Goal: Transaction & Acquisition: Purchase product/service

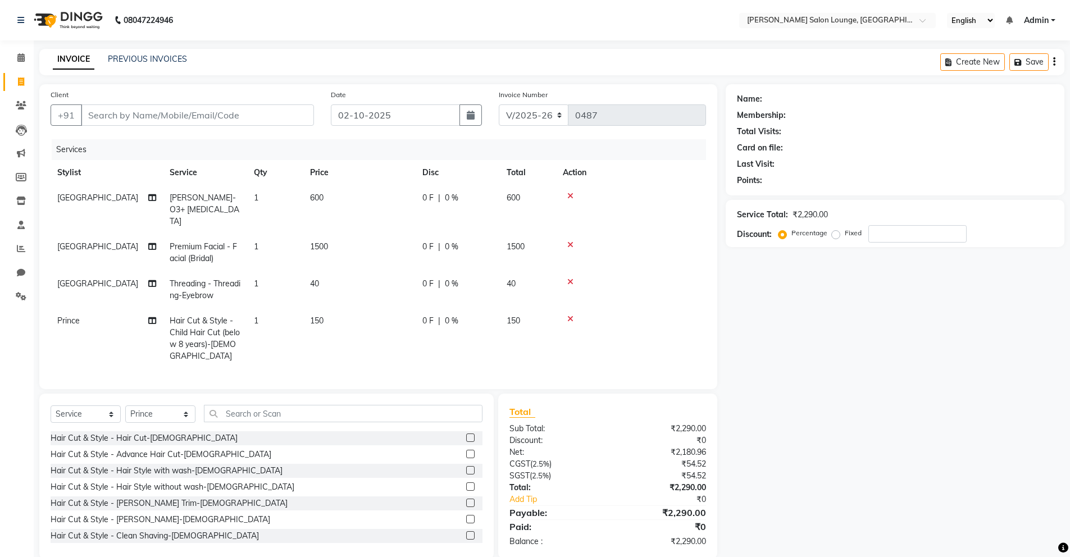
select select "8909"
select select "service"
select select "89949"
click at [185, 114] on input "Client" at bounding box center [197, 114] width 233 height 21
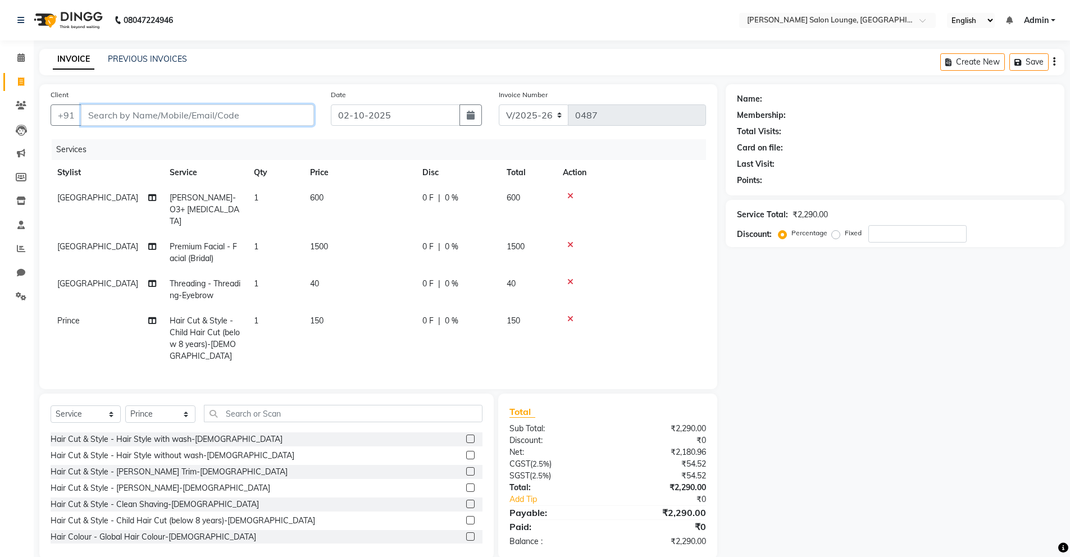
type input "9"
type input "0"
type input "9472248490"
click at [277, 121] on button "Add Client" at bounding box center [285, 114] width 58 height 21
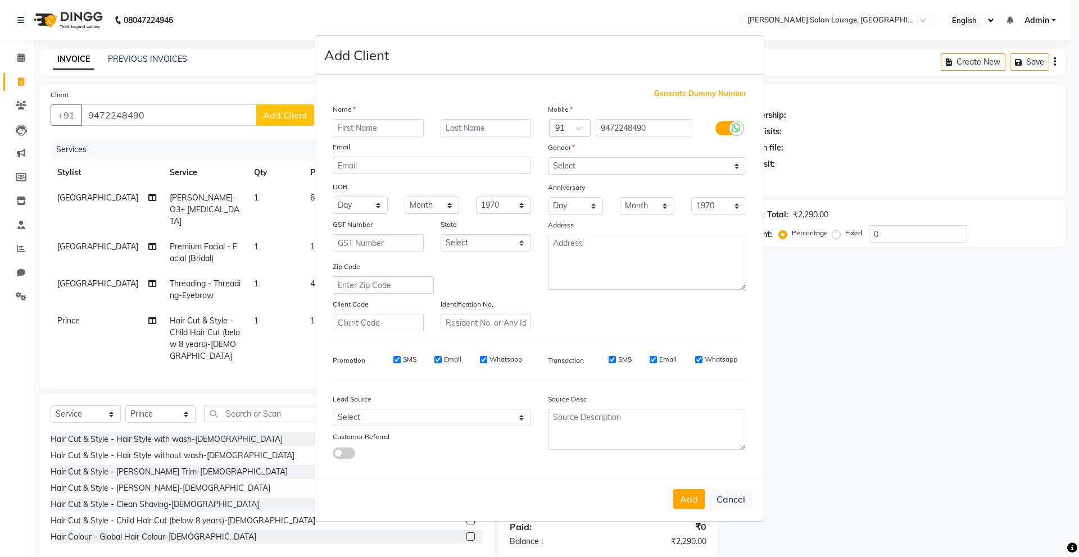
click at [361, 130] on input "text" at bounding box center [378, 127] width 91 height 17
type input "[PERSON_NAME]"
click at [682, 496] on button "Add" at bounding box center [688, 499] width 31 height 20
click at [582, 168] on select "Select Male Female Other Prefer Not To Say" at bounding box center [647, 165] width 198 height 17
click at [548, 157] on select "Select Male Female Other Prefer Not To Say" at bounding box center [647, 165] width 198 height 17
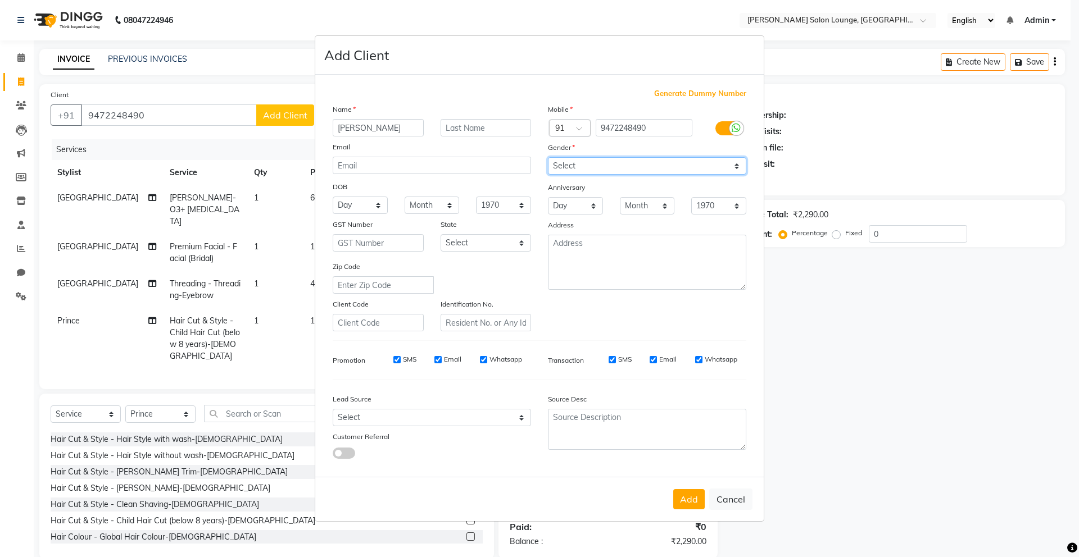
click at [584, 170] on select "Select Male Female Other Prefer Not To Say" at bounding box center [647, 165] width 198 height 17
select select "female"
click at [548, 157] on select "Select Male Female Other Prefer Not To Say" at bounding box center [647, 165] width 198 height 17
click at [689, 504] on button "Add" at bounding box center [688, 499] width 31 height 20
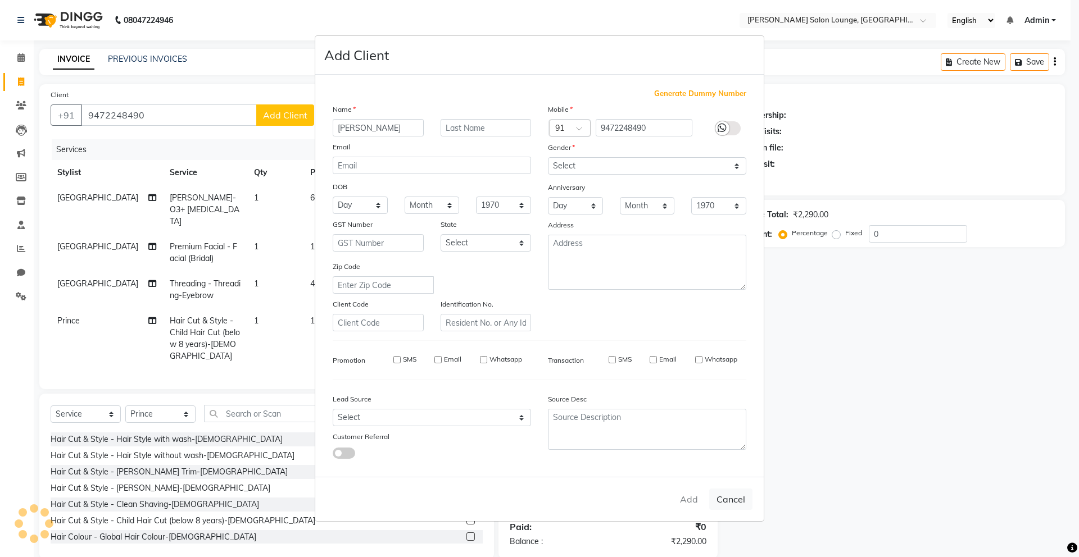
select select
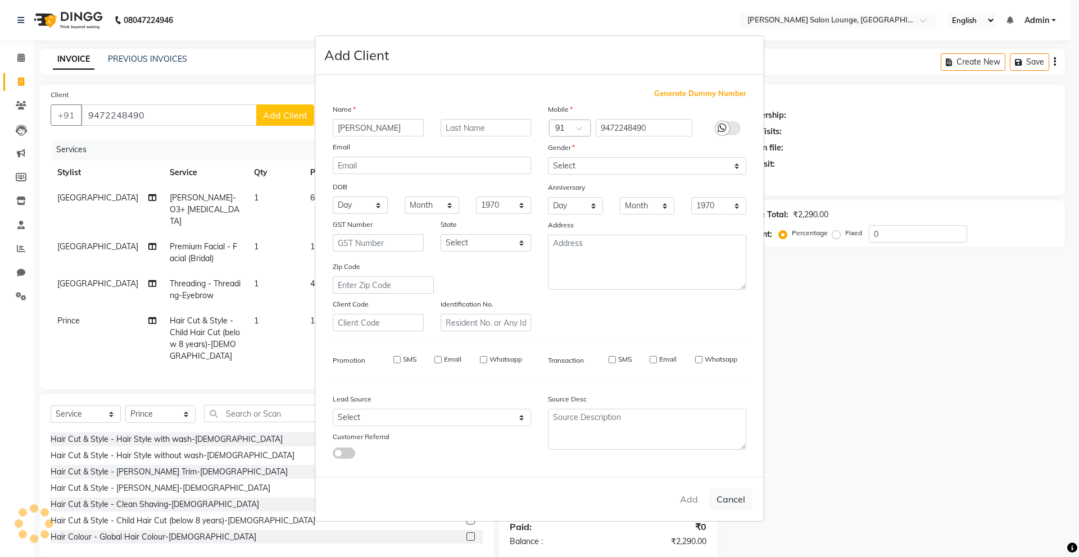
select select
checkbox input "false"
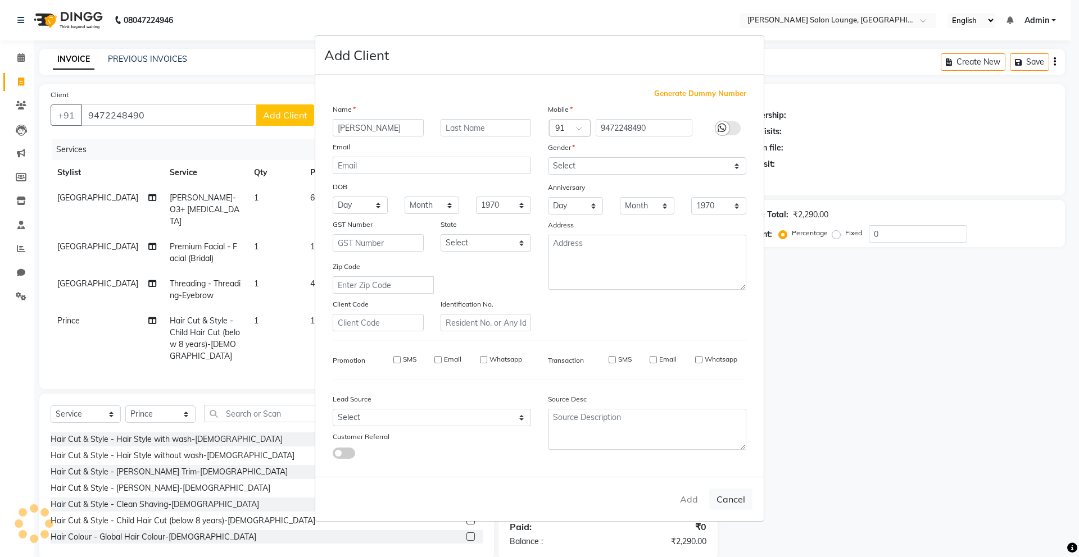
checkbox input "false"
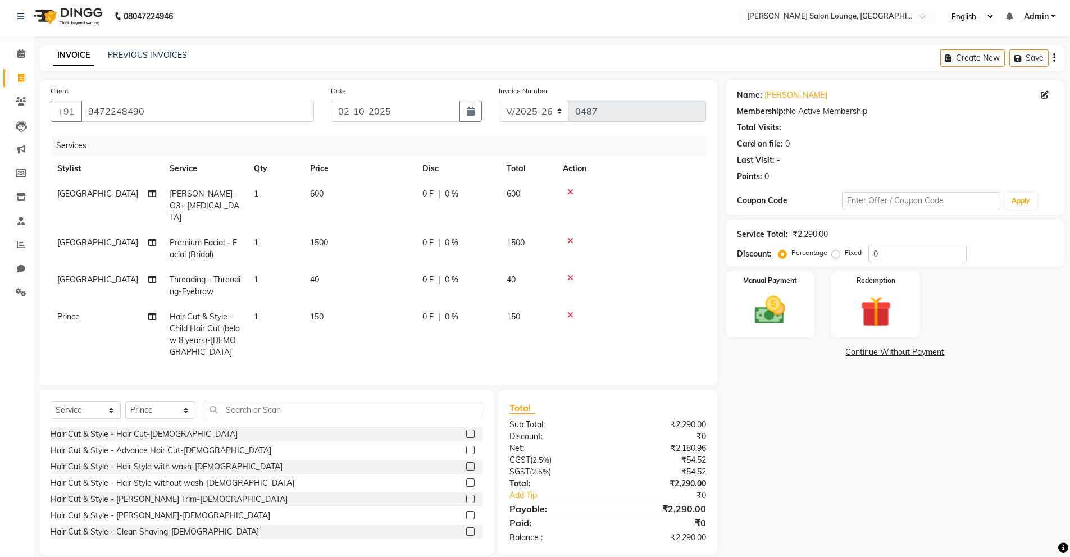
scroll to position [0, 0]
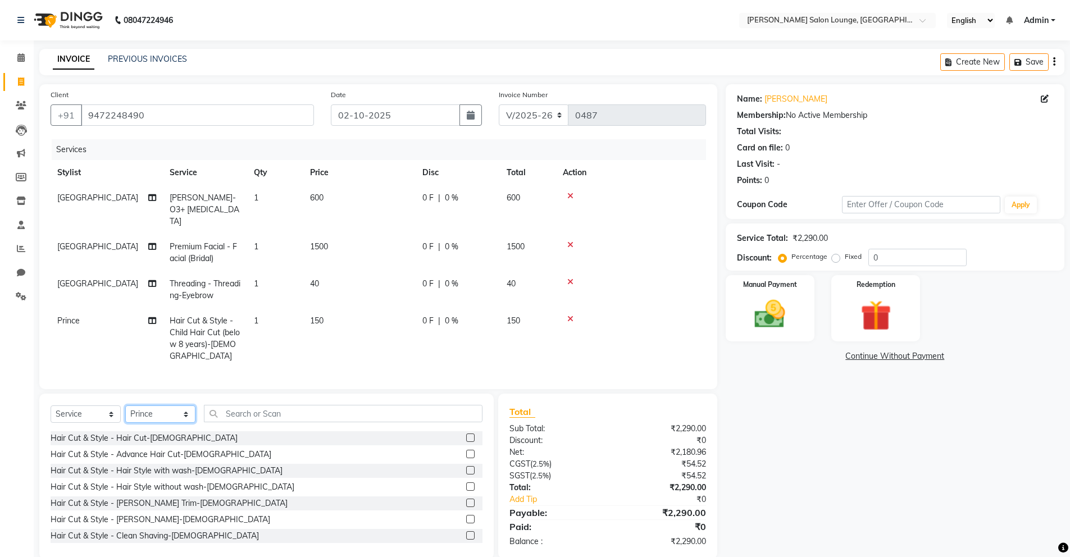
click at [183, 406] on select "Select Stylist [PERSON_NAME] Admin Ningma [PERSON_NAME] [PERSON_NAME][DATE]" at bounding box center [160, 414] width 70 height 17
select select "89953"
click at [125, 406] on select "Select Stylist [PERSON_NAME] Admin Ningma [PERSON_NAME] [PERSON_NAME][DATE]" at bounding box center [160, 414] width 70 height 17
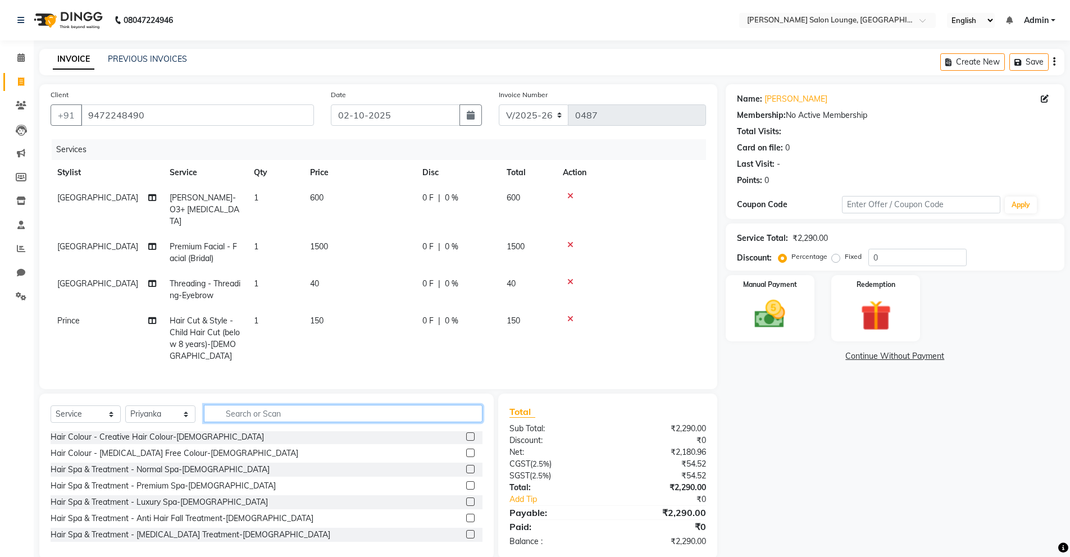
click at [301, 405] on input "text" at bounding box center [343, 413] width 279 height 17
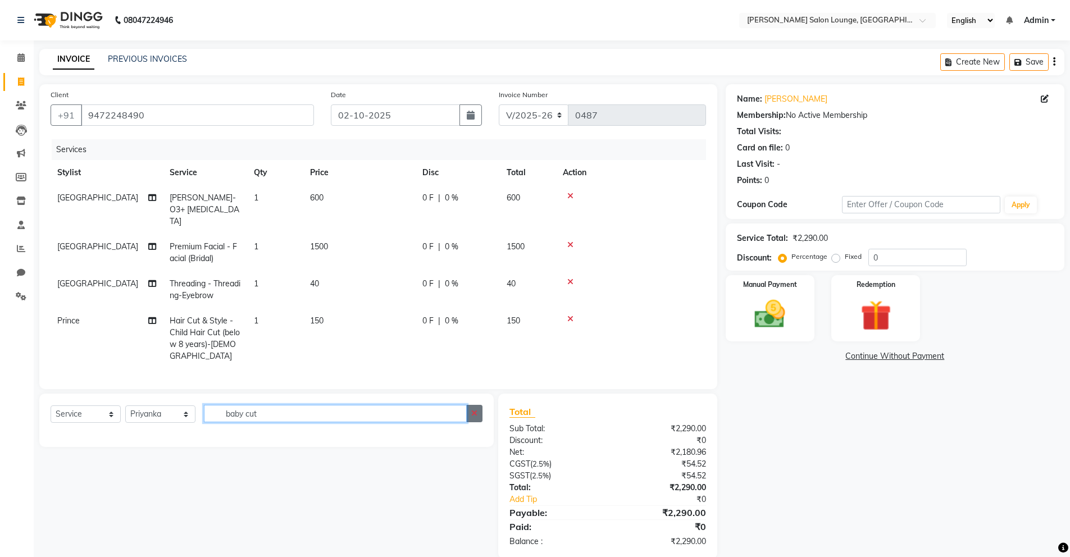
type input "baby cut"
click at [472, 410] on icon "button" at bounding box center [474, 414] width 6 height 8
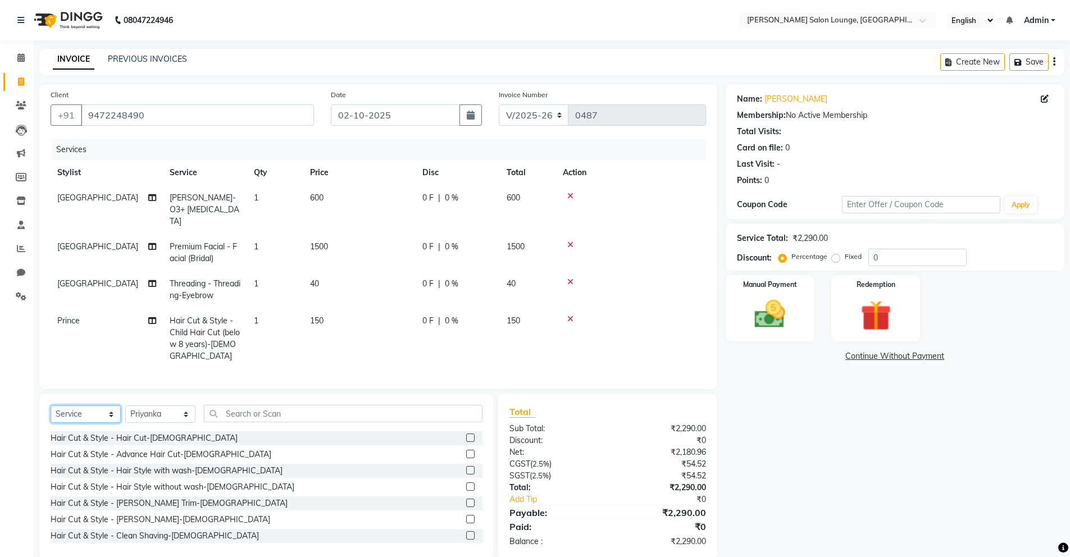
click at [110, 406] on select "Select Service Product Membership Package Voucher Prepaid Gift Card" at bounding box center [86, 414] width 70 height 17
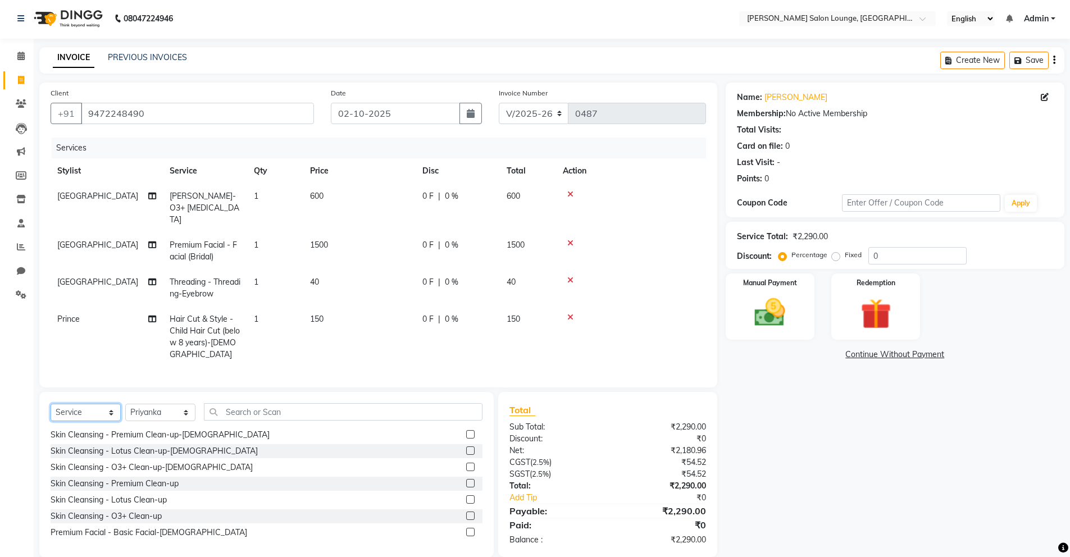
scroll to position [4, 0]
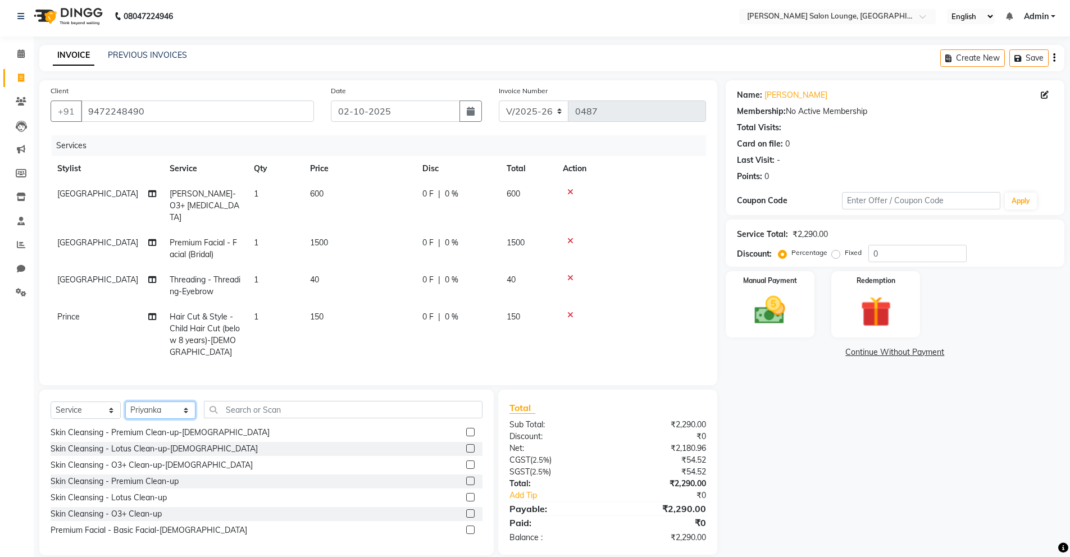
click at [189, 402] on select "Select Stylist [PERSON_NAME] Admin Ningma [PERSON_NAME] [PERSON_NAME][DATE]" at bounding box center [160, 410] width 70 height 17
click at [125, 402] on select "Select Stylist [PERSON_NAME] Admin Ningma [PERSON_NAME] [PERSON_NAME][DATE]" at bounding box center [160, 410] width 70 height 17
click at [257, 401] on input "text" at bounding box center [343, 409] width 279 height 17
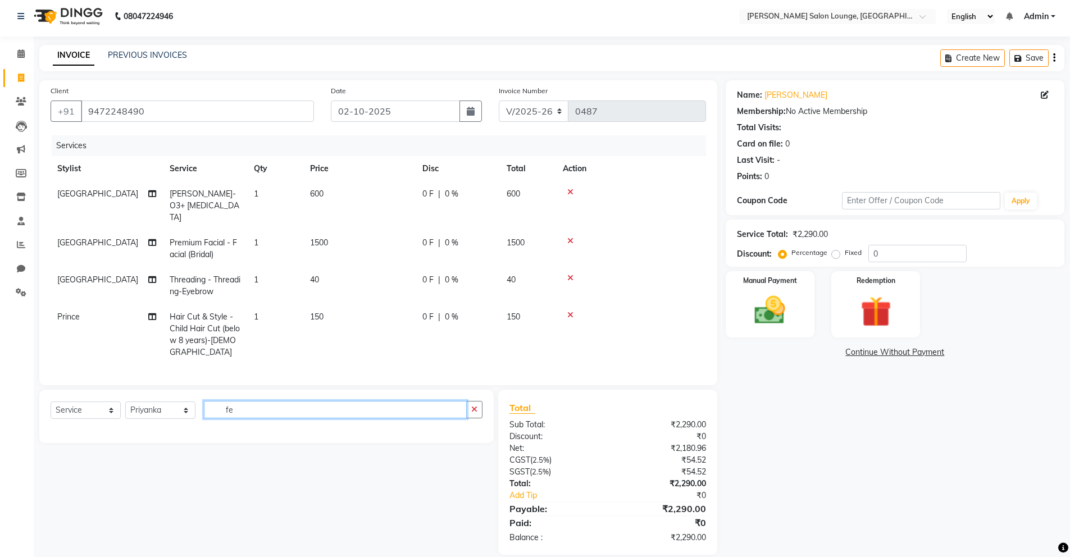
scroll to position [3, 0]
type input "feemail"
click at [472, 406] on icon "button" at bounding box center [474, 410] width 6 height 8
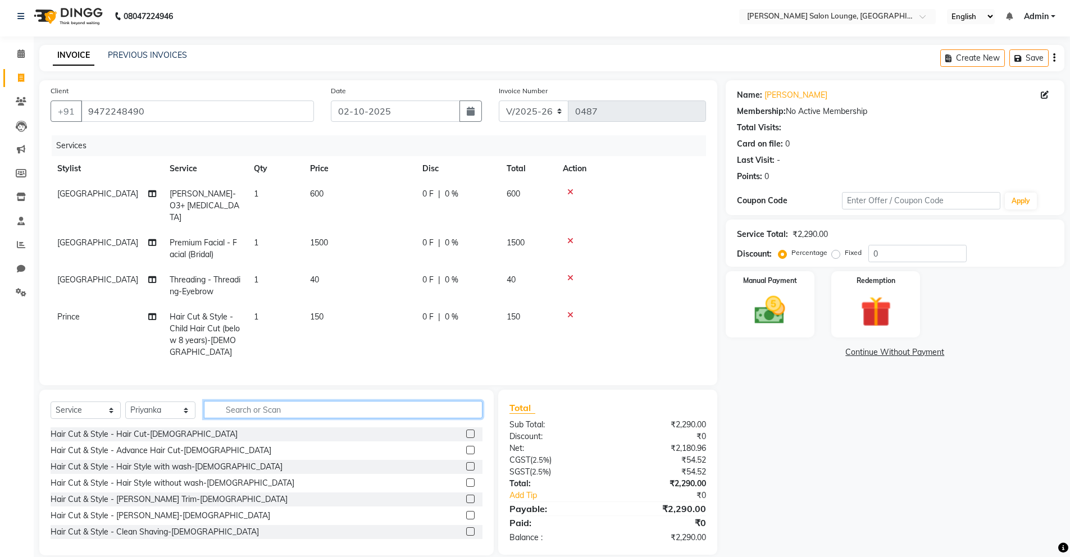
scroll to position [0, 0]
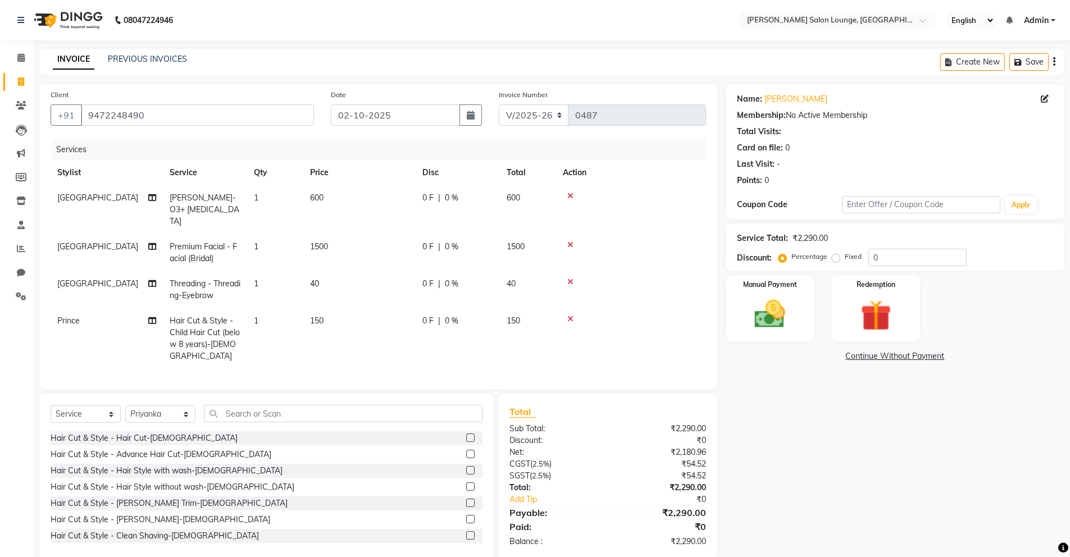
click at [78, 149] on div "Services" at bounding box center [383, 149] width 663 height 21
click at [83, 153] on div "Services" at bounding box center [383, 149] width 663 height 21
click at [119, 406] on select "Select Service Product Membership Package Voucher Prepaid Gift Card" at bounding box center [86, 414] width 70 height 17
click at [51, 406] on select "Select Service Product Membership Package Voucher Prepaid Gift Card" at bounding box center [86, 414] width 70 height 17
click at [165, 62] on link "PREVIOUS INVOICES" at bounding box center [147, 59] width 79 height 10
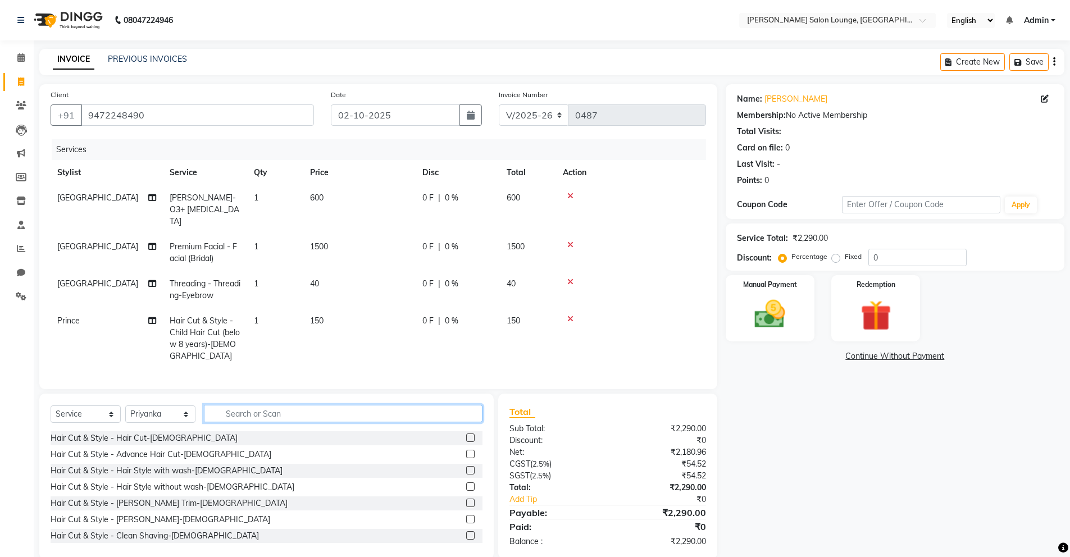
click at [322, 405] on input "text" at bounding box center [343, 413] width 279 height 17
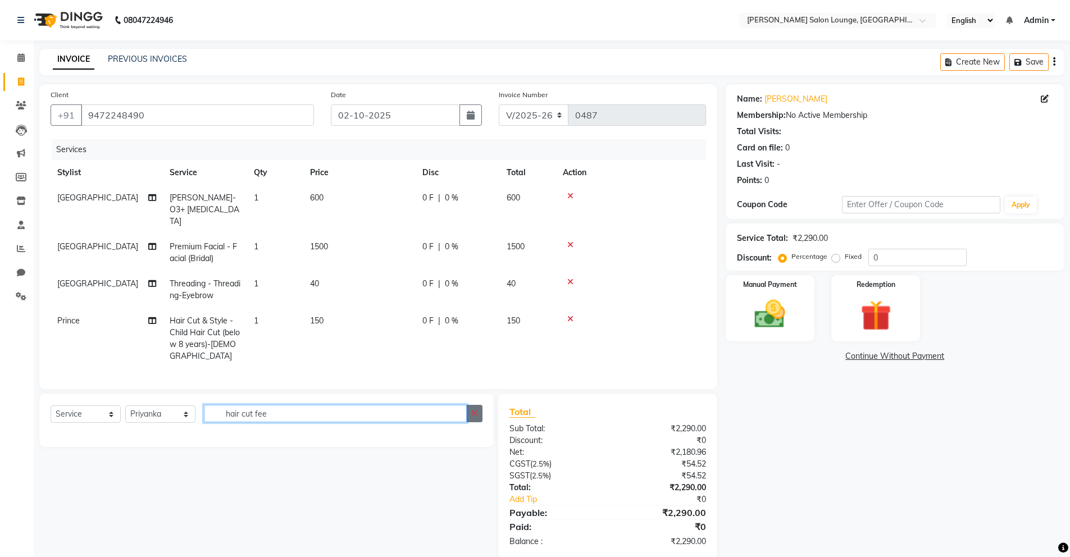
type input "hair cut fee"
click at [475, 410] on icon "button" at bounding box center [474, 414] width 6 height 8
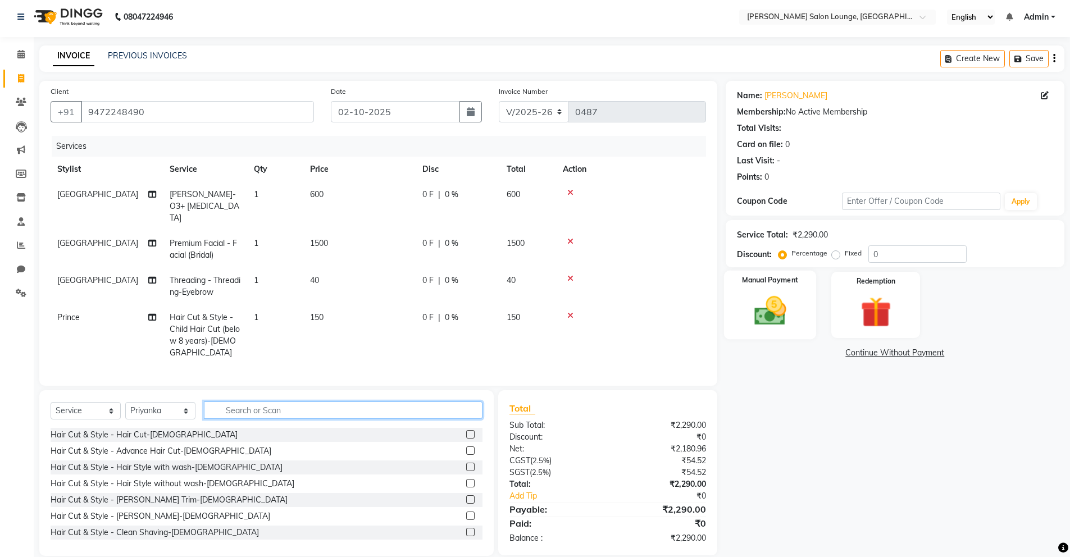
scroll to position [4, 0]
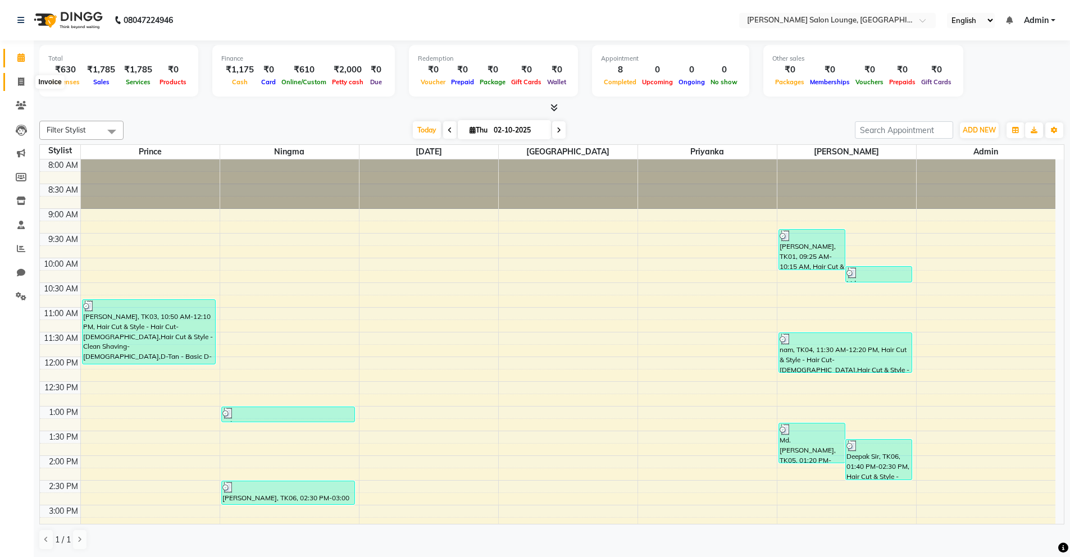
click at [21, 80] on icon at bounding box center [21, 82] width 6 height 8
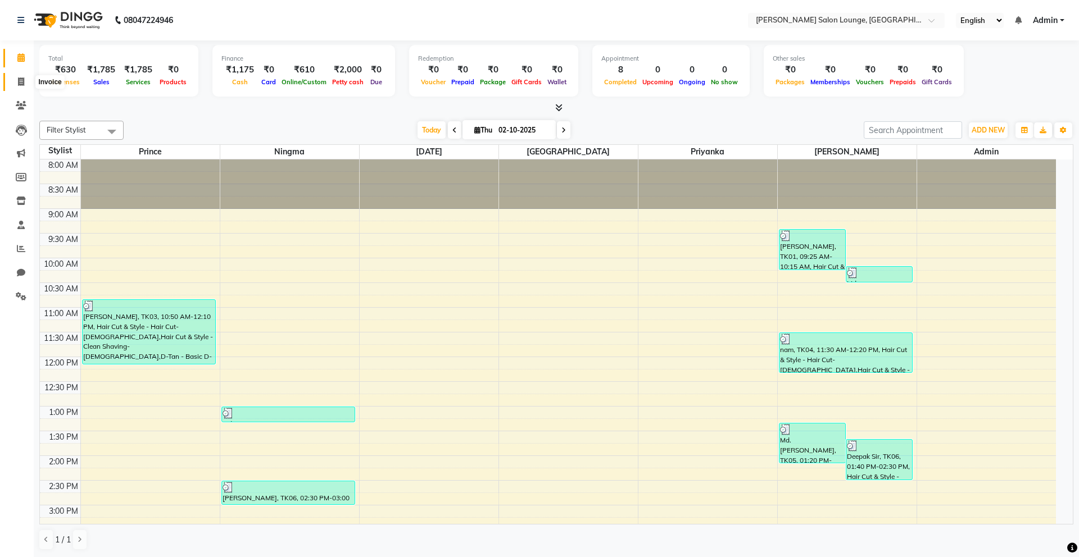
select select "service"
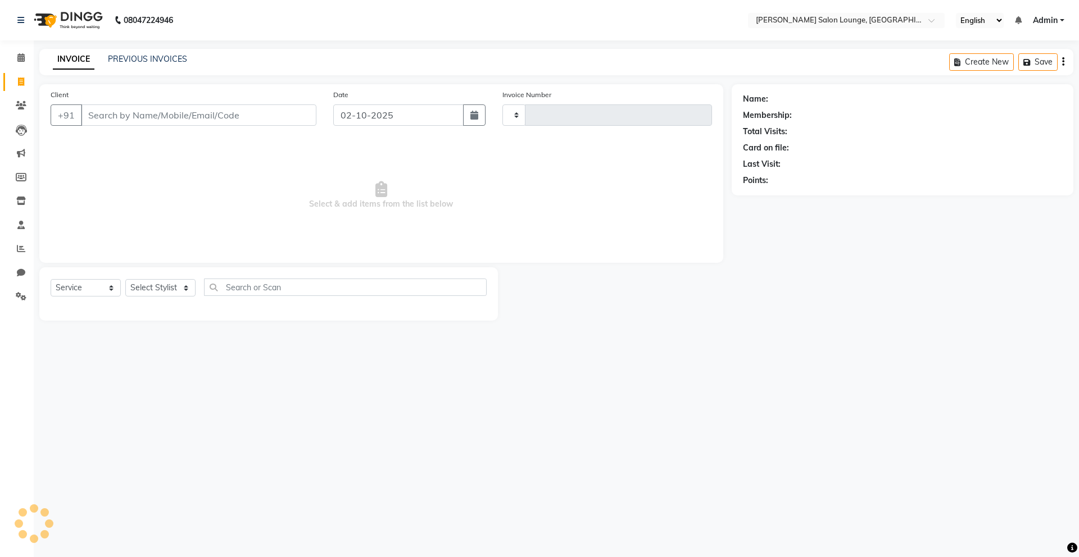
type input "0487"
select select "8909"
click at [180, 120] on input "Client" at bounding box center [198, 114] width 235 height 21
click at [180, 117] on input "Client" at bounding box center [198, 114] width 235 height 21
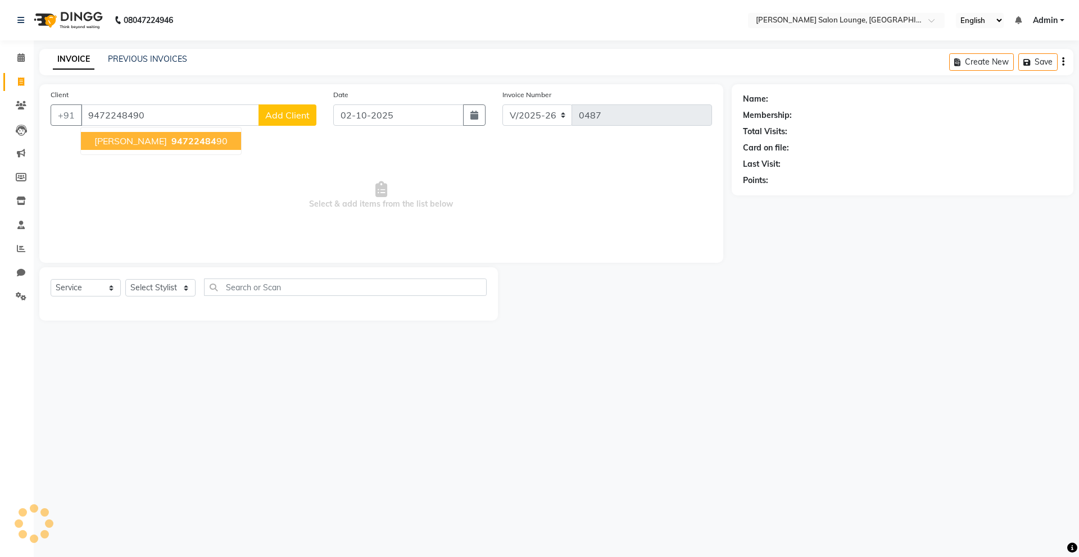
type input "9472248490"
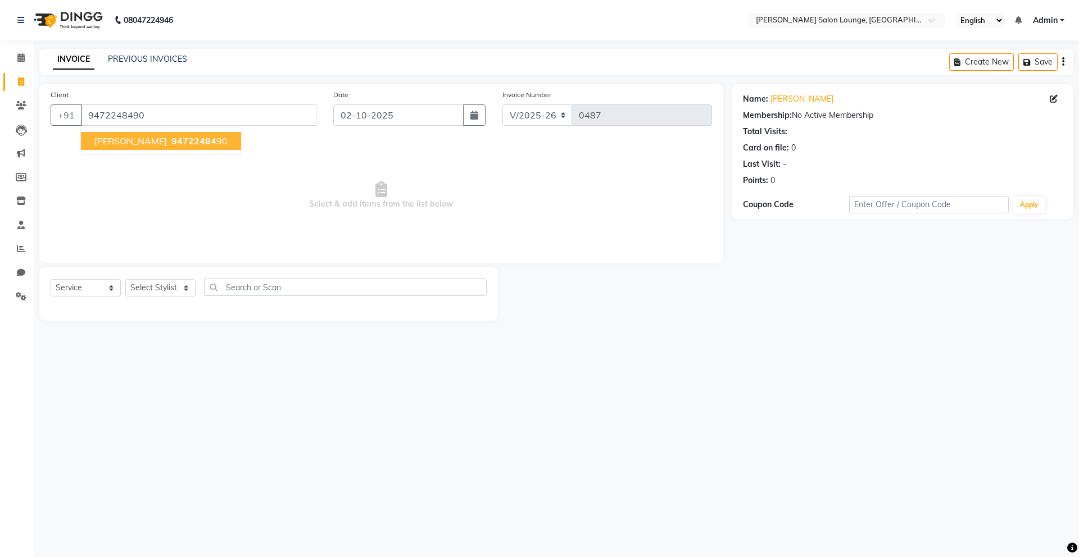
click at [120, 143] on span "[PERSON_NAME]" at bounding box center [130, 140] width 72 height 11
click at [251, 113] on input "9472248490" at bounding box center [198, 114] width 235 height 21
click at [249, 113] on input "9472248490" at bounding box center [198, 114] width 235 height 21
click at [185, 288] on select "Select Stylist [PERSON_NAME] Admin Ningma [PERSON_NAME] [PERSON_NAME][DATE]" at bounding box center [160, 287] width 70 height 17
select select "89952"
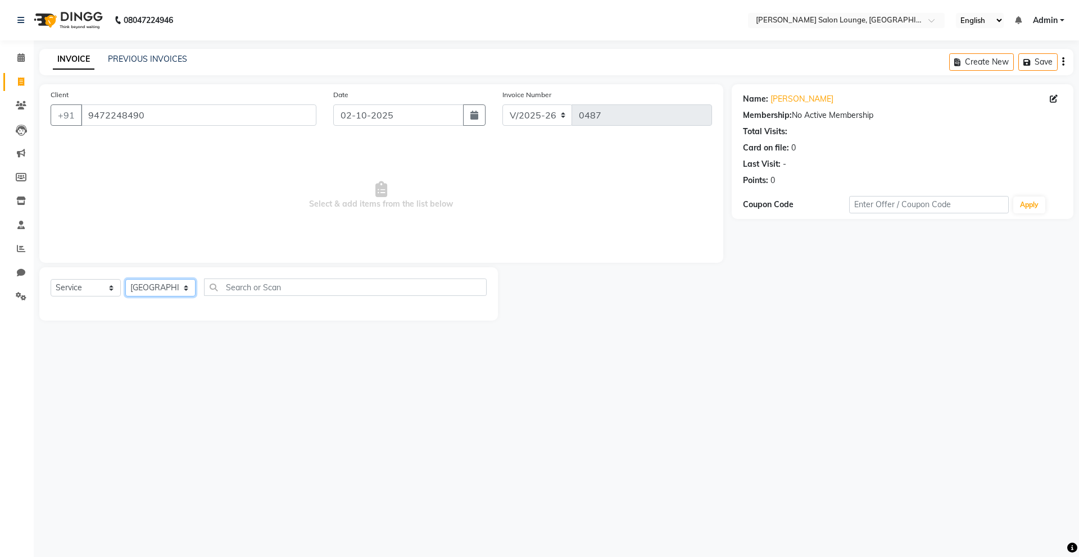
click at [125, 279] on select "Select Stylist [PERSON_NAME] Admin Ningma [PERSON_NAME] [PERSON_NAME][DATE]" at bounding box center [160, 287] width 70 height 17
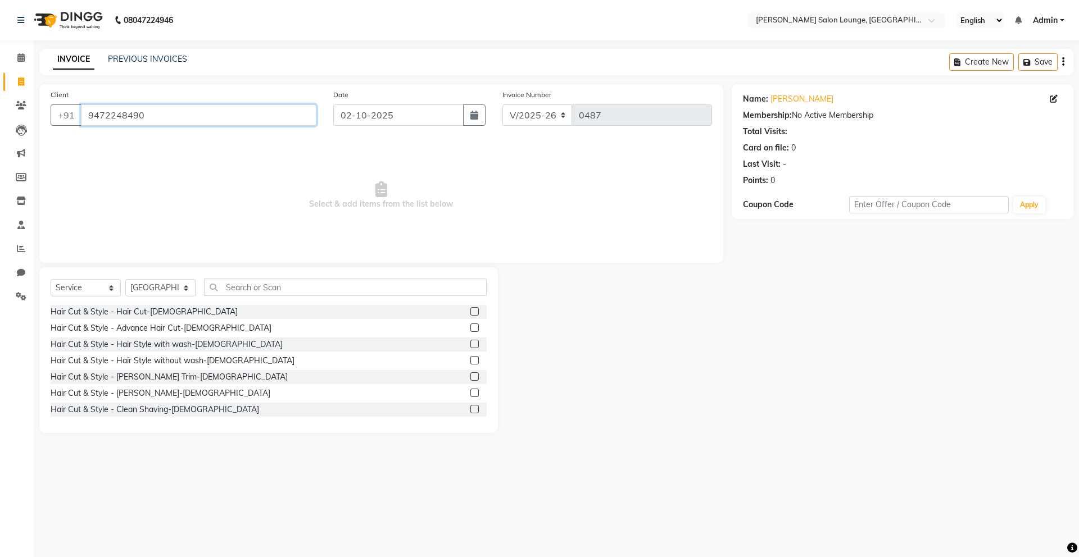
drag, startPoint x: 142, startPoint y: 116, endPoint x: 83, endPoint y: 115, distance: 58.4
click at [83, 115] on input "9472248490" at bounding box center [198, 114] width 235 height 21
click at [310, 120] on input "ç" at bounding box center [198, 114] width 235 height 21
click at [307, 116] on input "ç" at bounding box center [198, 114] width 235 height 21
click at [302, 117] on input "ç" at bounding box center [198, 114] width 235 height 21
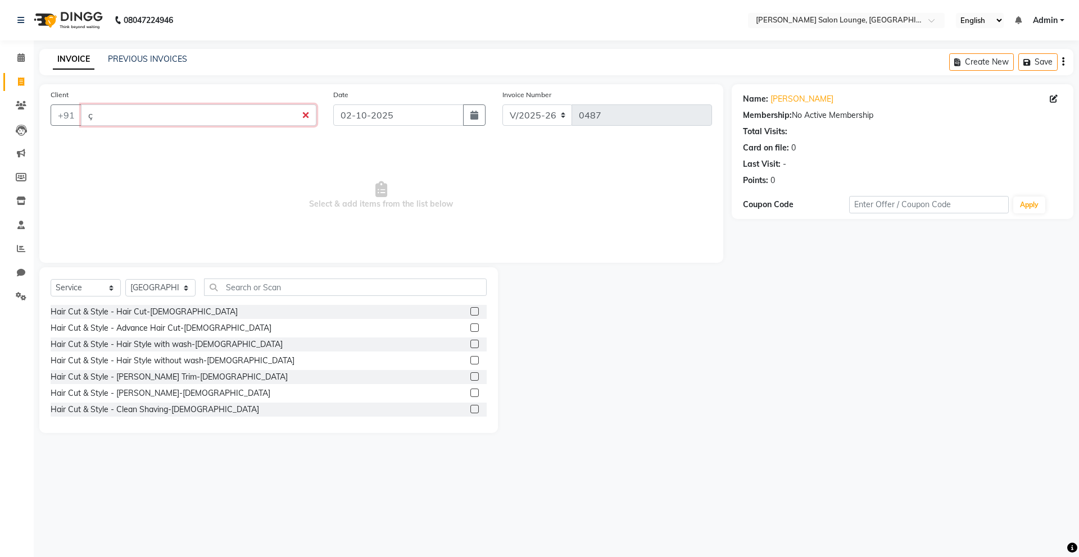
click at [307, 119] on input "ç" at bounding box center [198, 114] width 235 height 21
type input "çc"
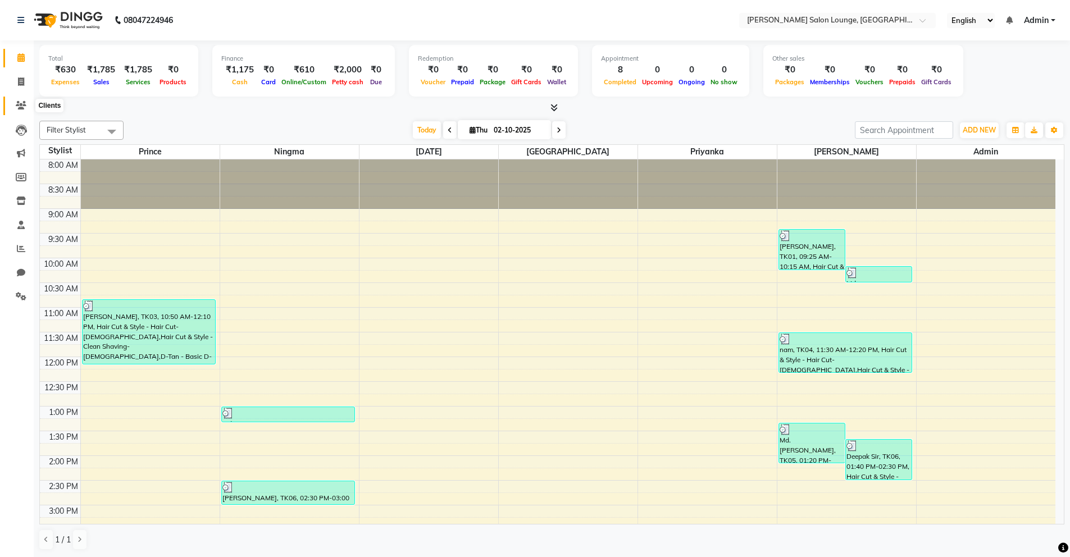
click at [22, 104] on icon at bounding box center [21, 105] width 11 height 8
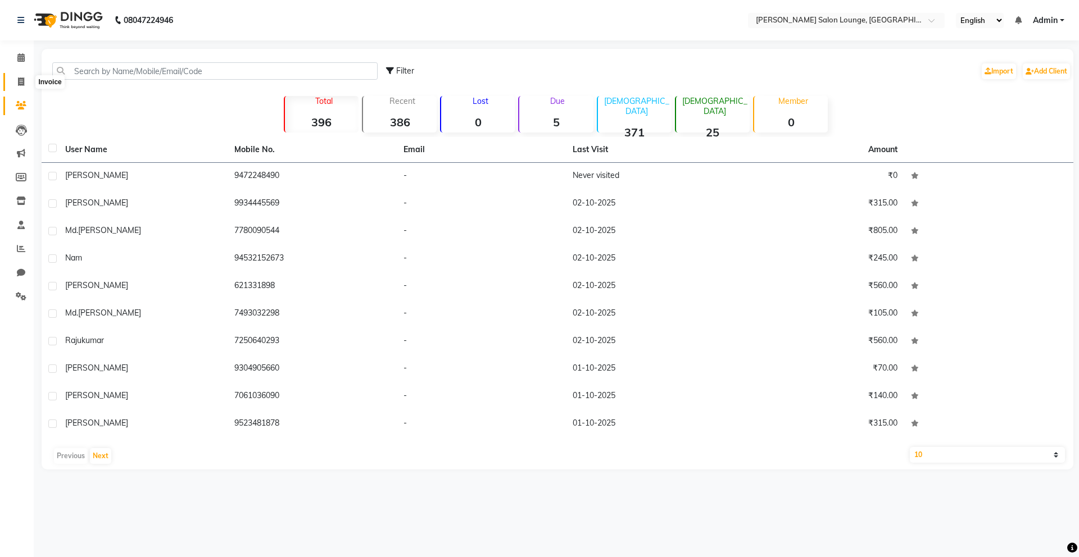
click at [24, 83] on span at bounding box center [21, 82] width 20 height 13
select select "service"
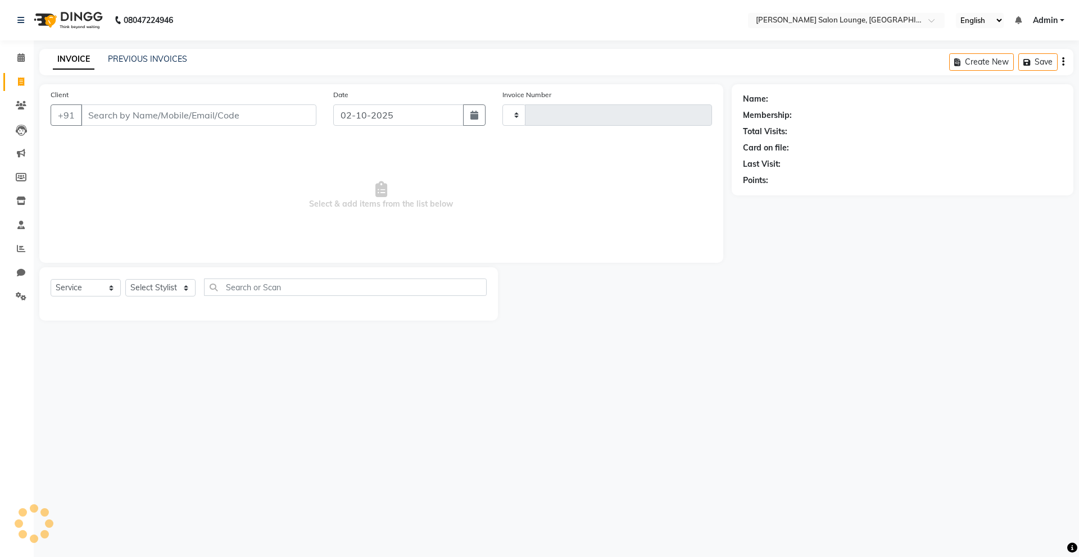
type input "0487"
select select "8909"
click at [186, 119] on input "Client" at bounding box center [198, 114] width 235 height 21
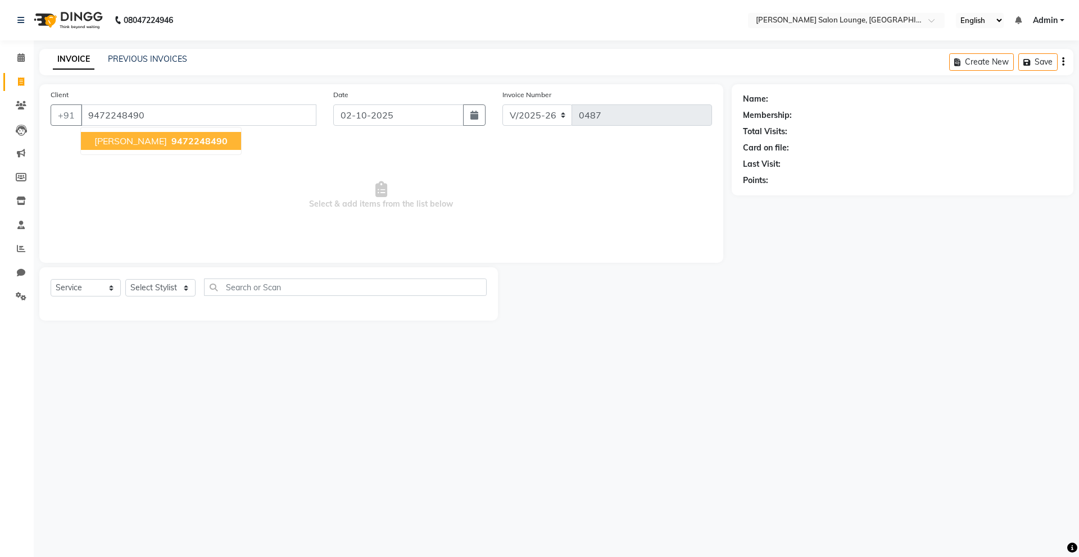
type input "9472248490"
click at [218, 119] on input "9472248490" at bounding box center [198, 114] width 235 height 21
click at [251, 116] on input "9472248490" at bounding box center [198, 114] width 235 height 21
click at [252, 116] on input "9472248490" at bounding box center [198, 114] width 235 height 21
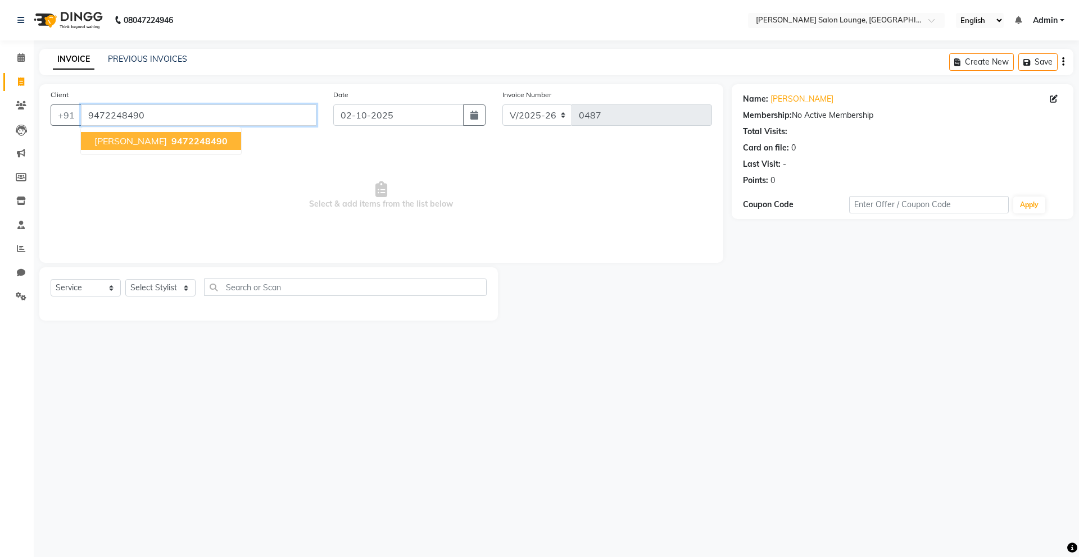
click at [194, 145] on span "9472248490" at bounding box center [199, 140] width 56 height 11
click at [148, 290] on select "Select Stylist [PERSON_NAME] Admin Ningma [PERSON_NAME] [PERSON_NAME][DATE]" at bounding box center [160, 287] width 70 height 17
select select "89949"
click at [125, 279] on select "Select Stylist [PERSON_NAME] Admin Ningma [PERSON_NAME] [PERSON_NAME][DATE]" at bounding box center [160, 287] width 70 height 17
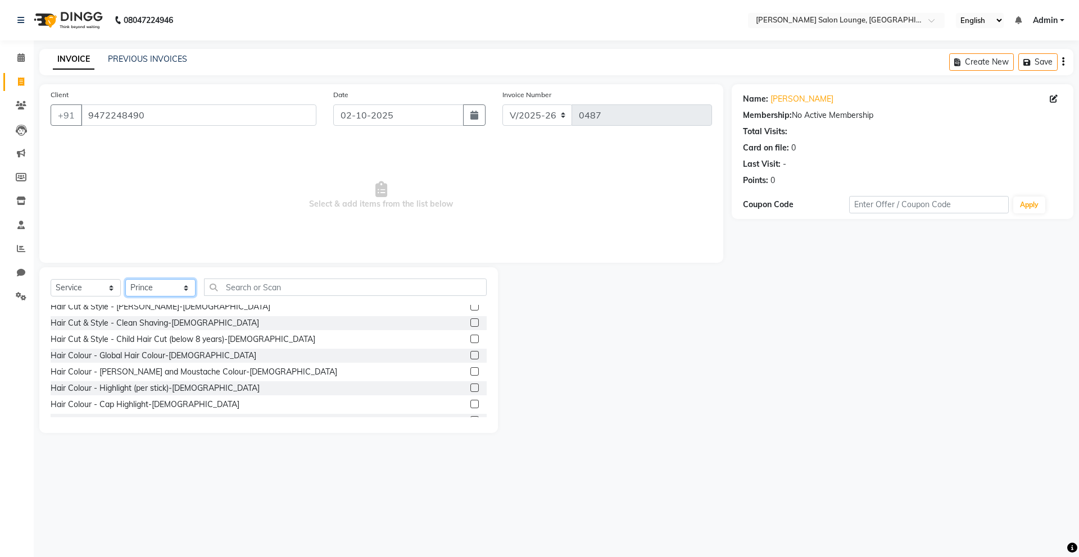
scroll to position [80, 0]
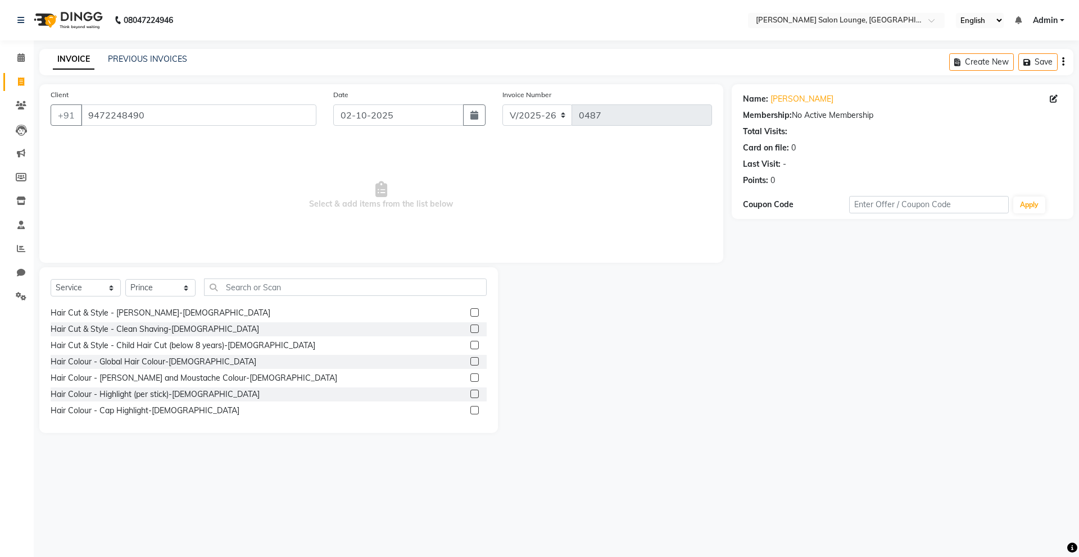
click at [460, 342] on div "Hair Cut & Style - Child Hair Cut (below 8 years)-[DEMOGRAPHIC_DATA]" at bounding box center [269, 346] width 436 height 14
click at [470, 344] on label at bounding box center [474, 345] width 8 height 8
click at [470, 344] on input "checkbox" at bounding box center [473, 345] width 7 height 7
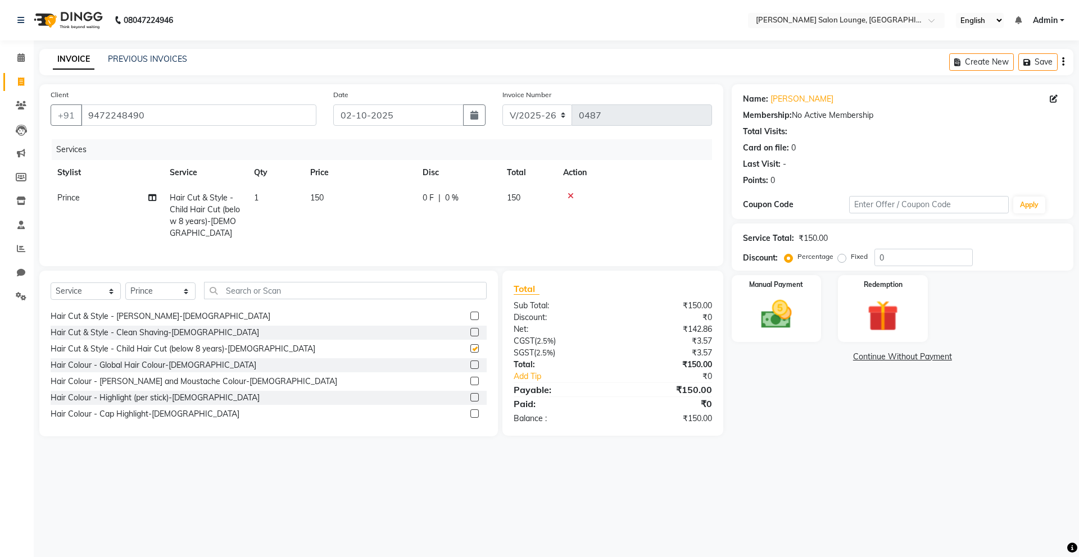
checkbox input "false"
click at [176, 288] on select "Select Stylist [PERSON_NAME] Admin Ningma [PERSON_NAME] [PERSON_NAME][DATE]" at bounding box center [160, 291] width 70 height 17
select select "89953"
click at [125, 283] on select "Select Stylist [PERSON_NAME] Admin Ningma [PERSON_NAME] [PERSON_NAME][DATE]" at bounding box center [160, 291] width 70 height 17
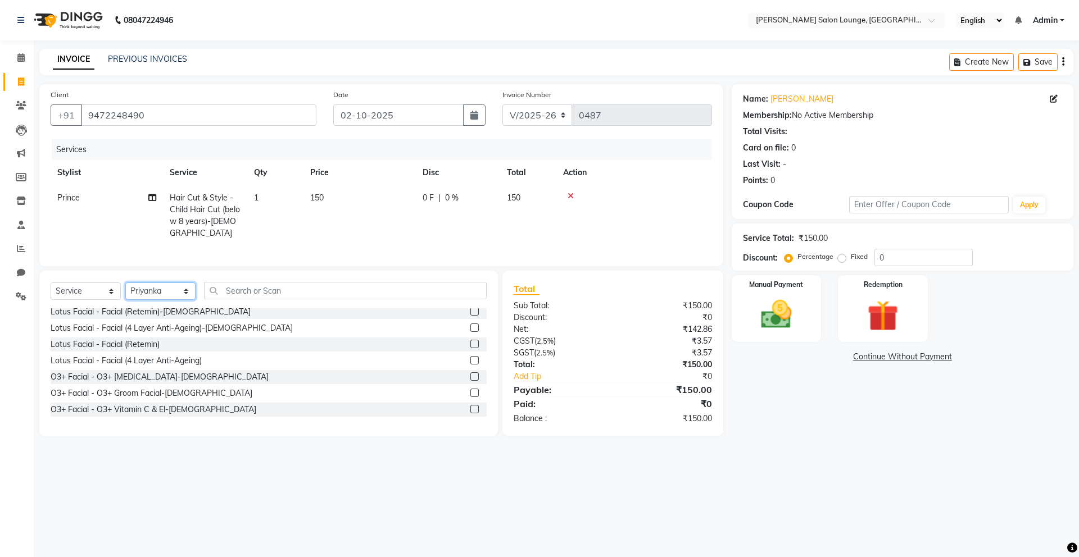
scroll to position [913, 0]
click at [248, 279] on div "Select Service Product Membership Package Voucher Prepaid Gift Card Select Styl…" at bounding box center [268, 354] width 458 height 166
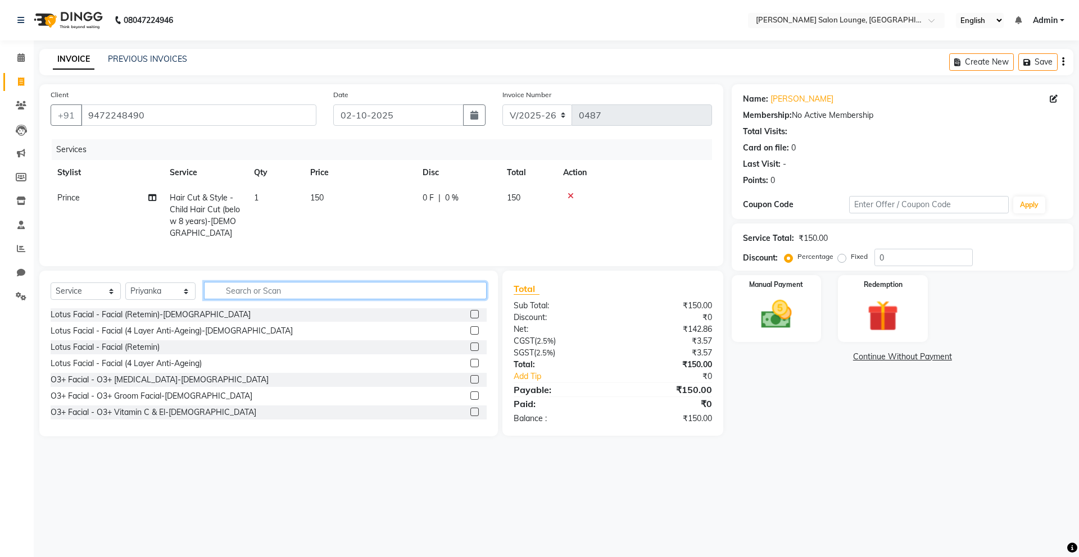
click at [246, 286] on input "text" at bounding box center [345, 290] width 283 height 17
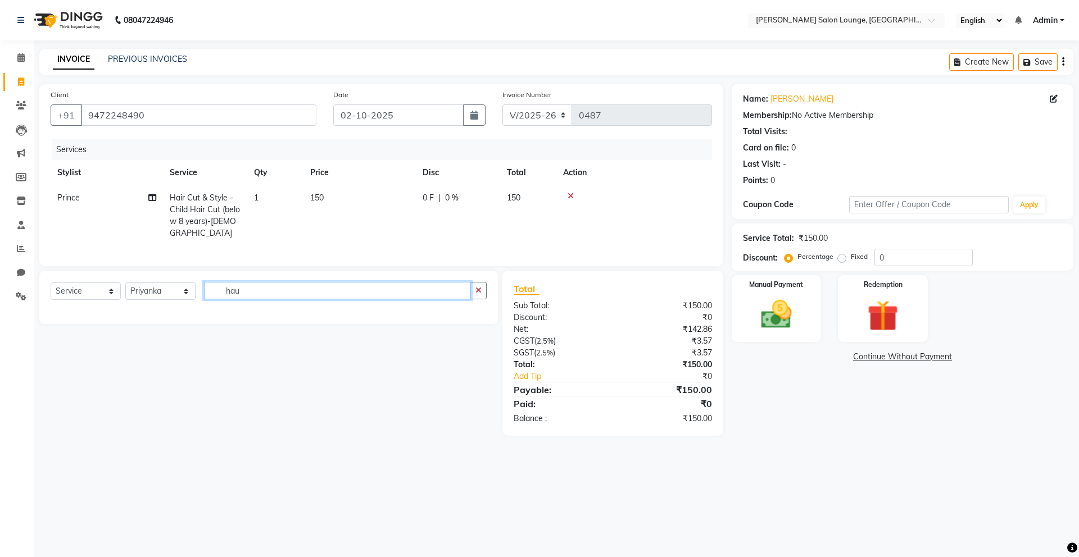
scroll to position [0, 0]
type input "hair cut fee"
click at [481, 289] on icon "button" at bounding box center [478, 290] width 6 height 8
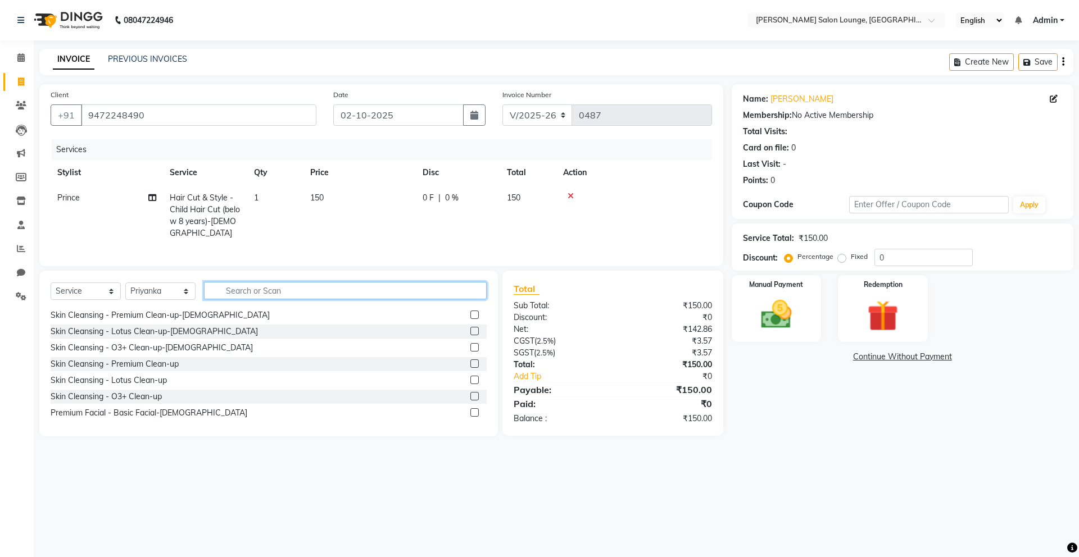
scroll to position [702, 0]
click at [971, 57] on button "Create New" at bounding box center [981, 61] width 65 height 17
select select "service"
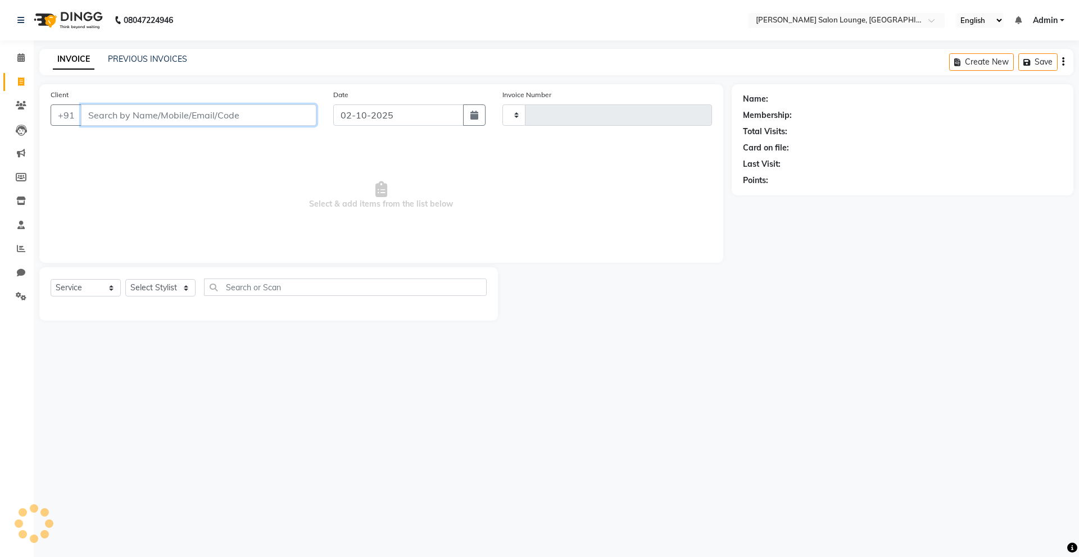
type input "0487"
select select "8909"
click at [223, 118] on input "Client" at bounding box center [198, 114] width 235 height 21
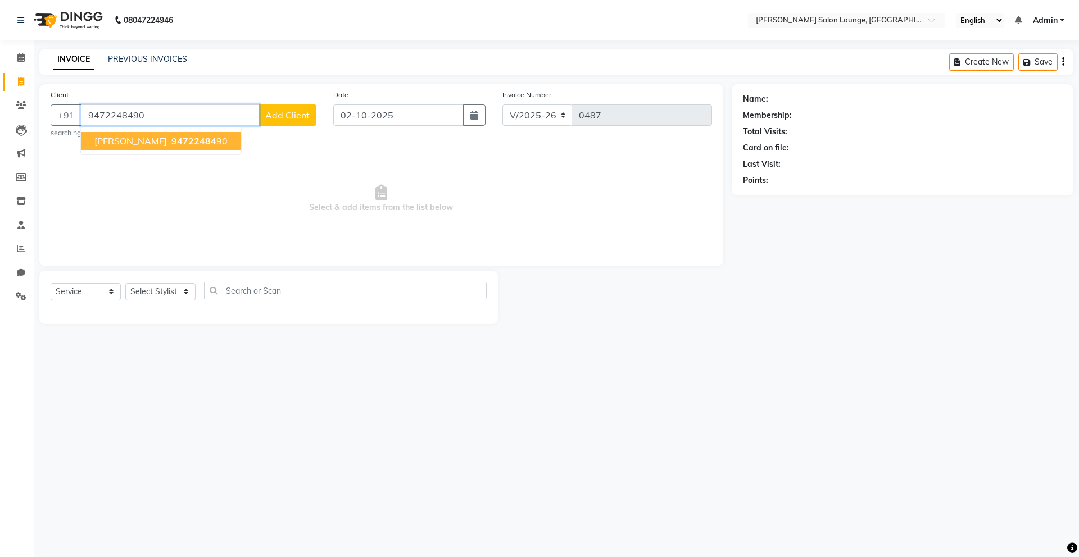
type input "9472248490"
click at [176, 139] on span "9472248490" at bounding box center [199, 140] width 56 height 11
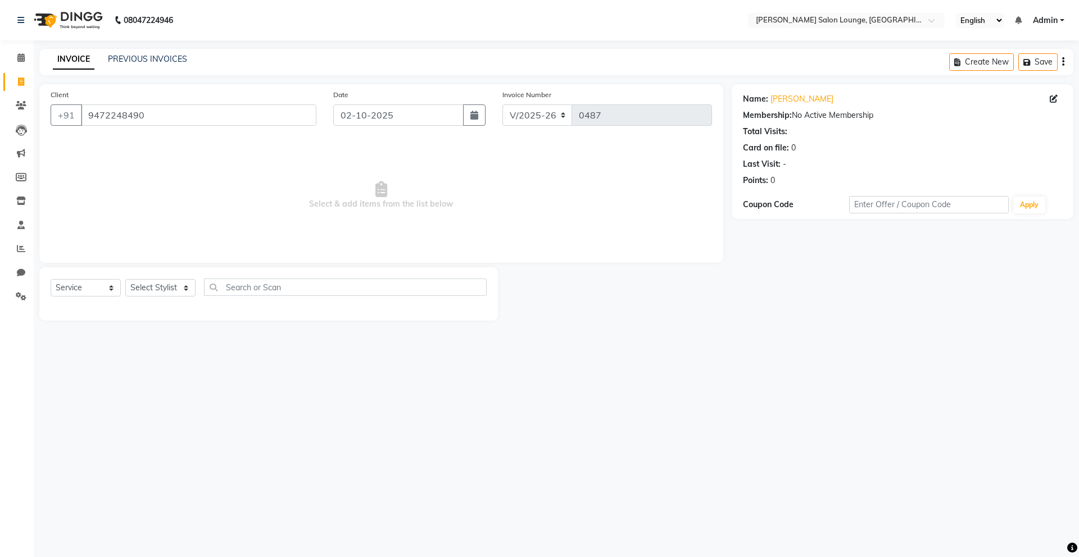
click at [1054, 21] on span "Admin" at bounding box center [1044, 21] width 25 height 12
click at [99, 290] on select "Select Service Product Membership Package Voucher Prepaid Gift Card" at bounding box center [86, 287] width 70 height 17
click at [170, 290] on select "Select Stylist [PERSON_NAME] Admin Ningma [PERSON_NAME] [PERSON_NAME][DATE]" at bounding box center [160, 287] width 70 height 17
select select "89952"
click at [125, 279] on select "Select Stylist [PERSON_NAME] Admin Ningma [PERSON_NAME] [PERSON_NAME][DATE]" at bounding box center [160, 287] width 70 height 17
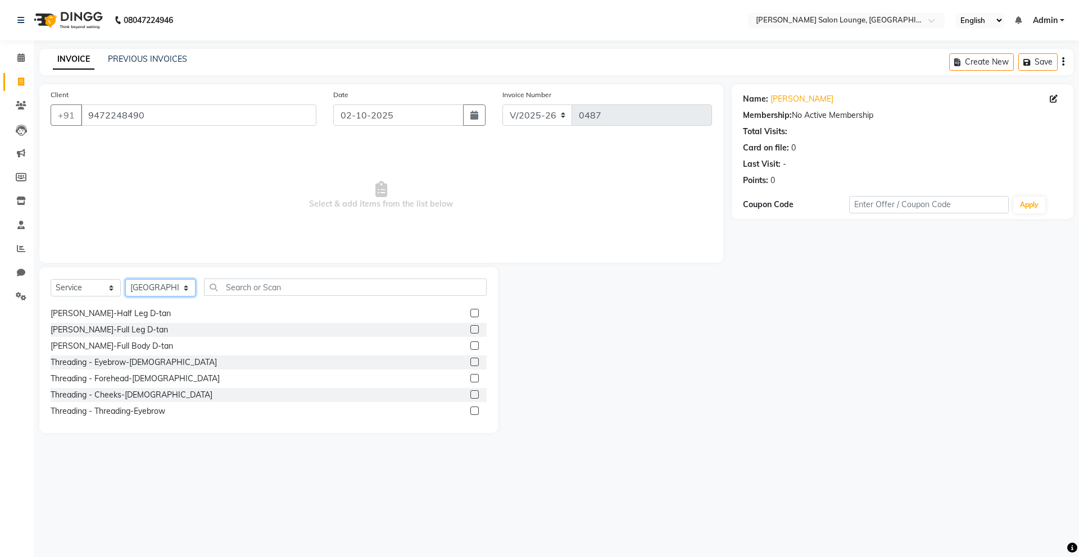
scroll to position [1217, 0]
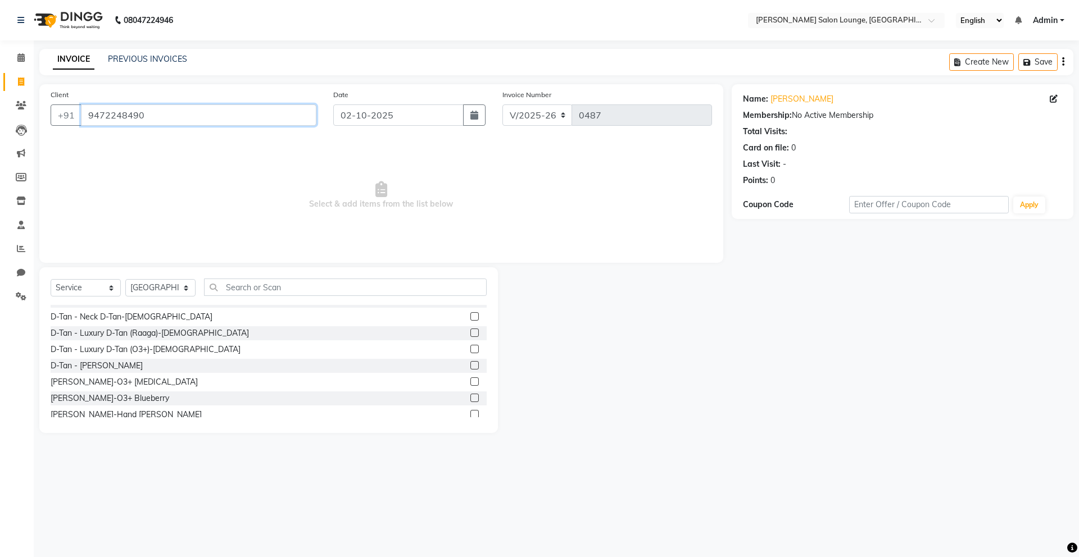
click at [166, 113] on input "9472248490" at bounding box center [198, 114] width 235 height 21
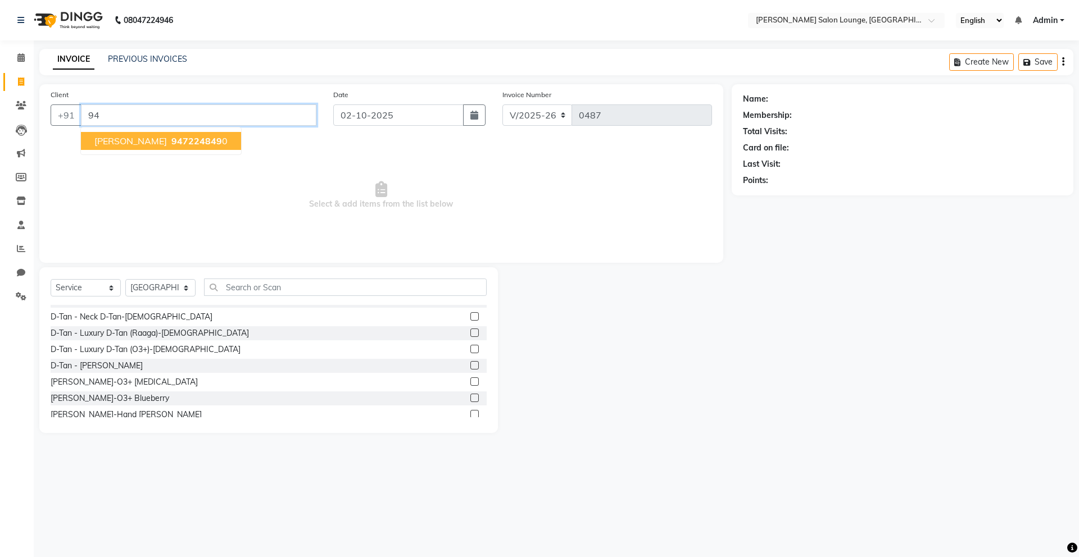
type input "9"
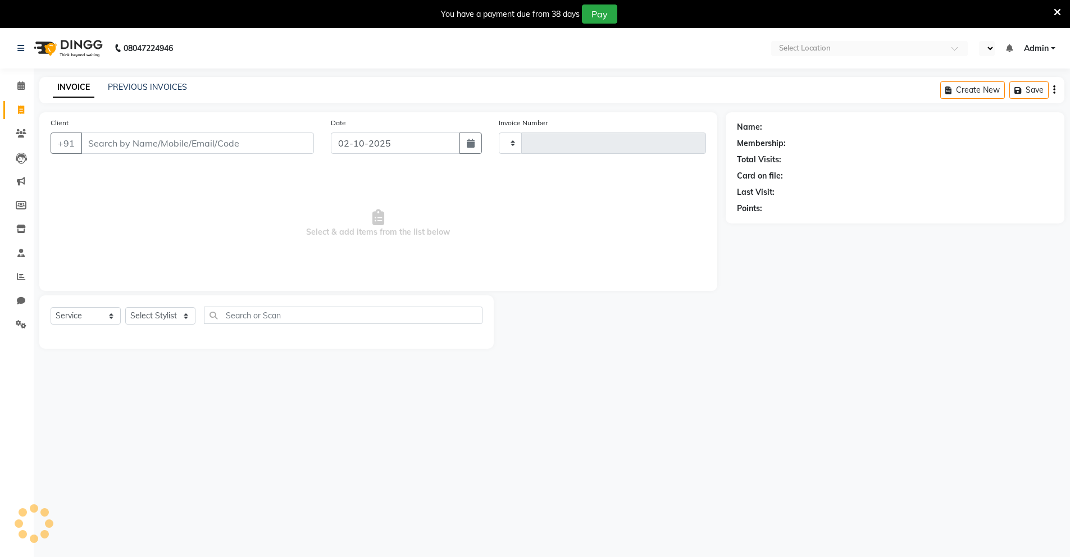
select select "service"
select select "en"
type input "0487"
select select "8909"
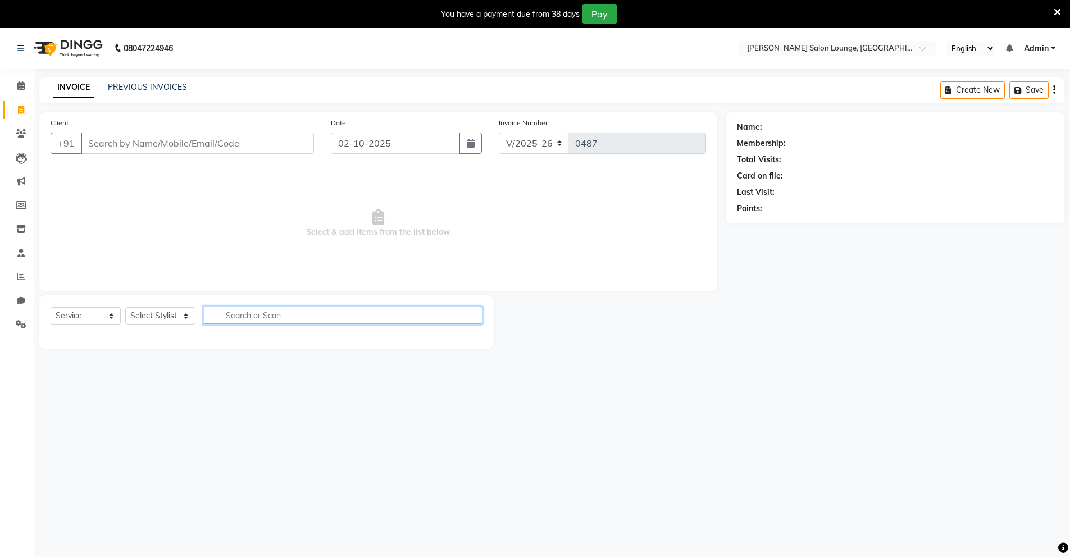
click at [272, 317] on input "text" at bounding box center [343, 315] width 279 height 17
click at [180, 313] on select "Select Stylist [PERSON_NAME] Admin Ningma [PERSON_NAME] [PERSON_NAME][DATE]" at bounding box center [160, 315] width 70 height 17
select select "89952"
click at [125, 307] on select "Select Stylist [PERSON_NAME] Admin Ningma [PERSON_NAME] [PERSON_NAME][DATE]" at bounding box center [160, 315] width 70 height 17
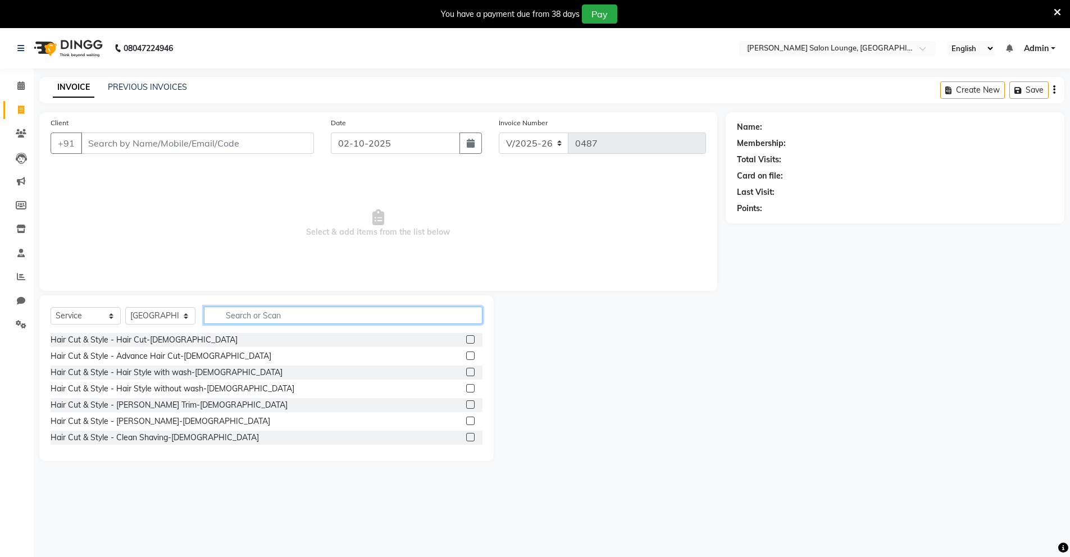
click at [279, 313] on input "text" at bounding box center [343, 315] width 279 height 17
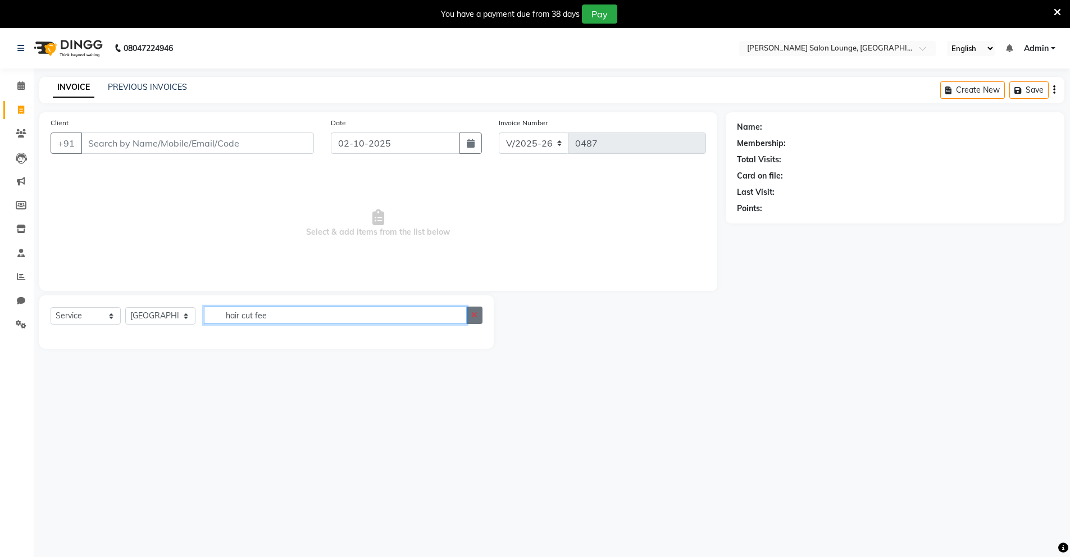
type input "hair cut fee"
click at [478, 312] on button "button" at bounding box center [474, 315] width 16 height 17
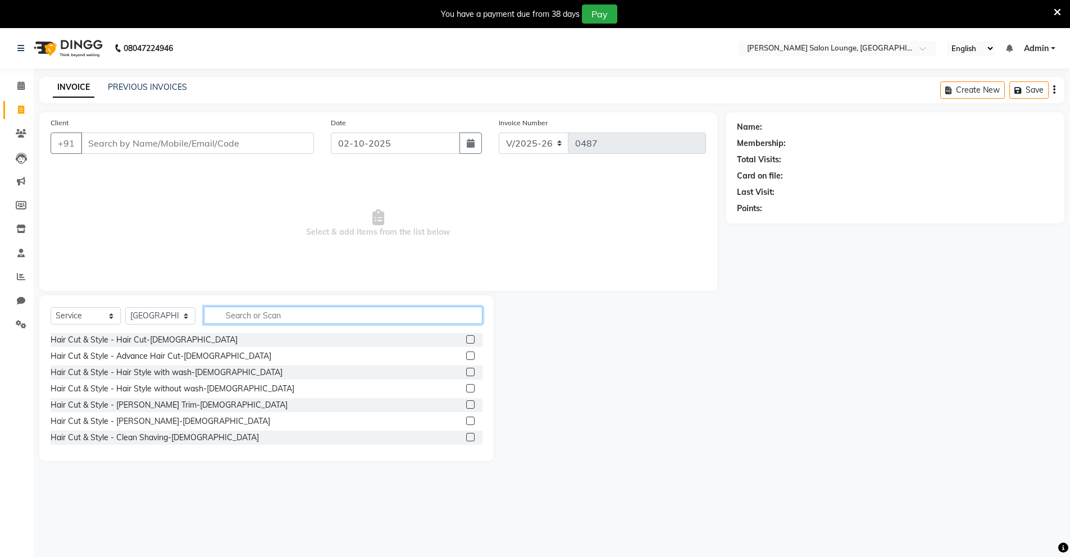
click at [415, 320] on input "text" at bounding box center [343, 315] width 279 height 17
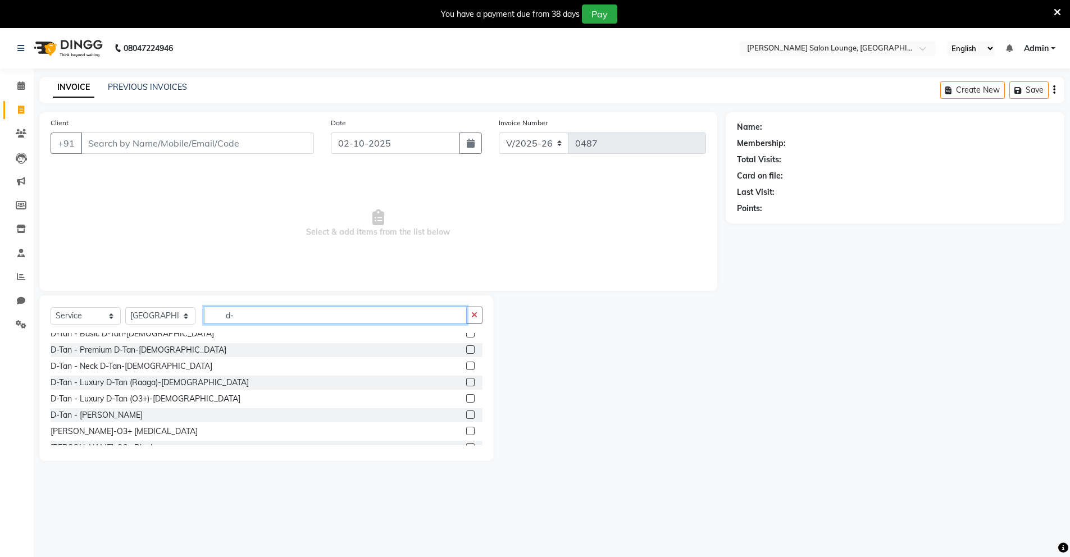
scroll to position [39, 0]
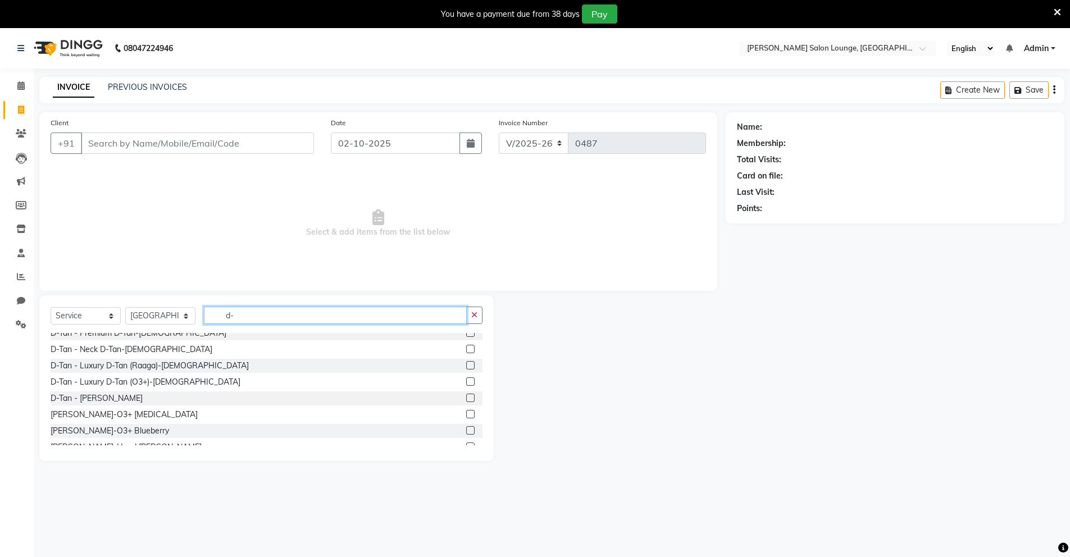
type input "d-"
click at [466, 416] on label at bounding box center [470, 414] width 8 height 8
click at [466, 416] on input "checkbox" at bounding box center [469, 414] width 7 height 7
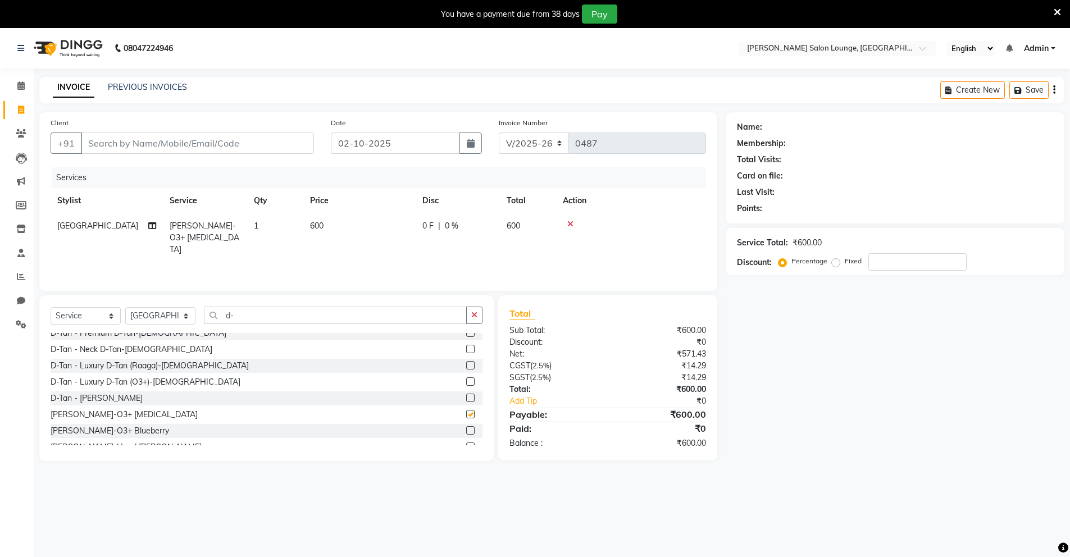
checkbox input "false"
click at [472, 315] on icon "button" at bounding box center [474, 315] width 6 height 8
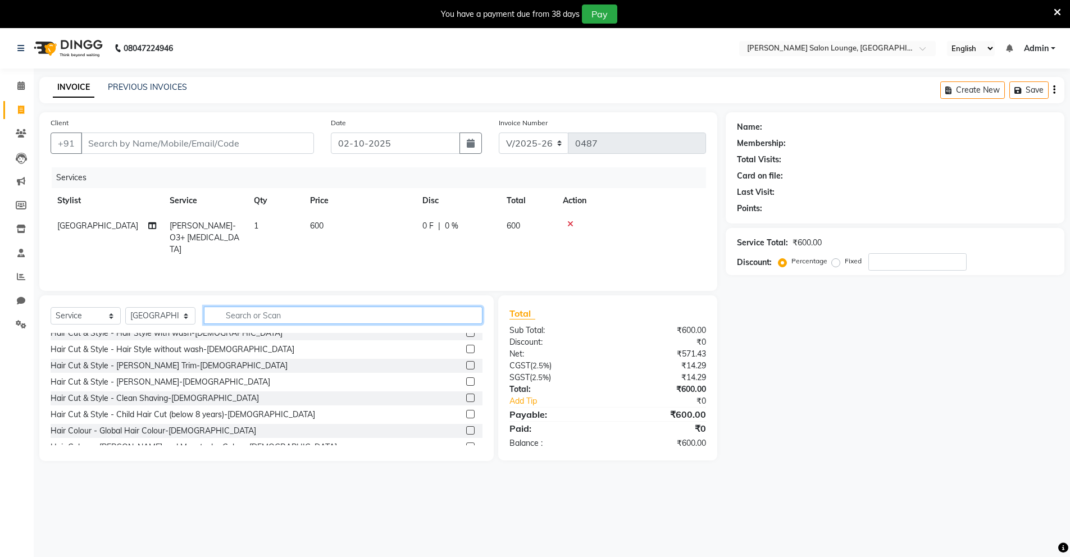
click at [430, 320] on input "text" at bounding box center [343, 315] width 279 height 17
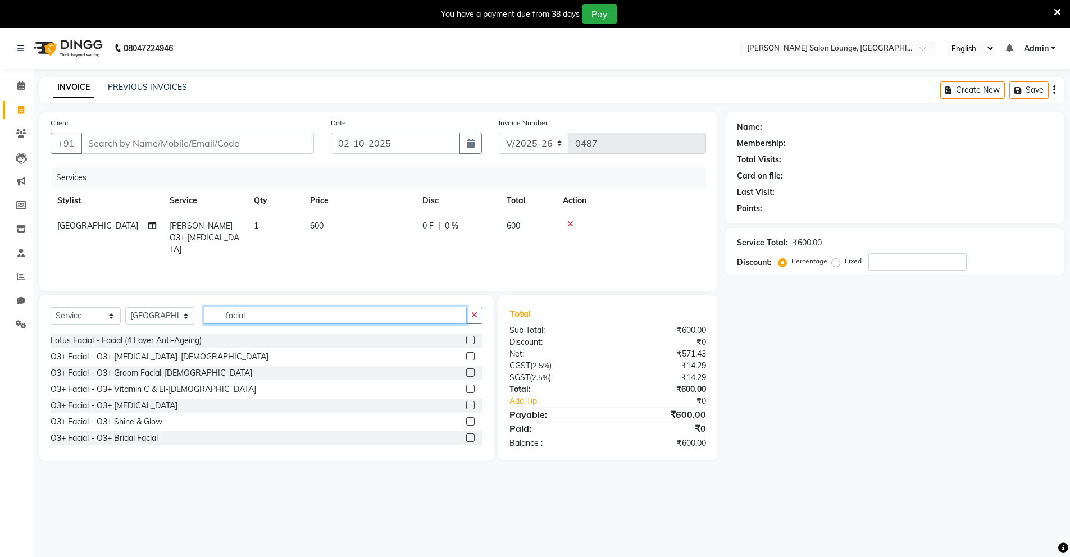
scroll to position [170, 0]
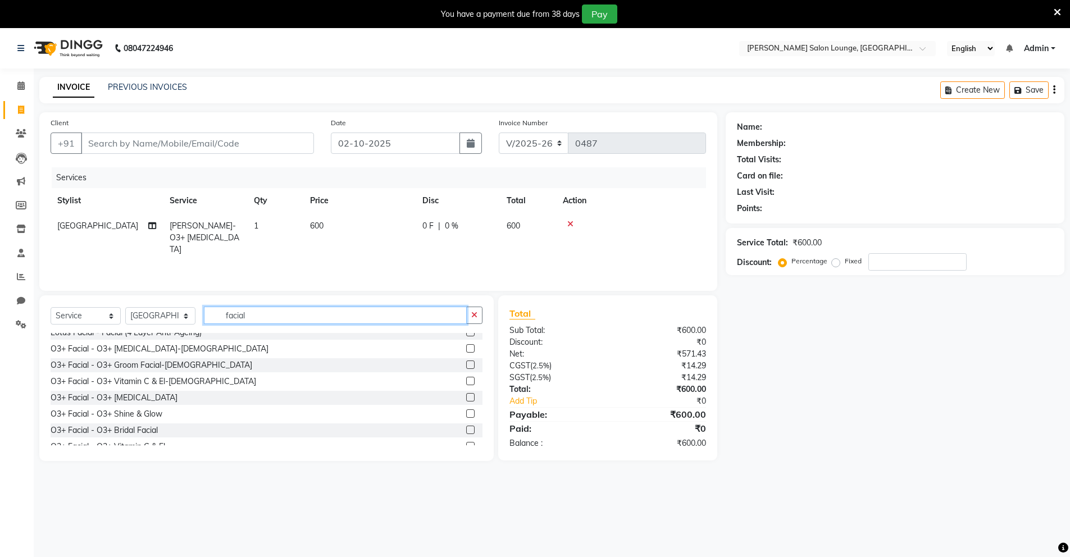
type input "facial"
click at [466, 398] on label at bounding box center [470, 397] width 8 height 8
click at [466, 398] on input "checkbox" at bounding box center [469, 397] width 7 height 7
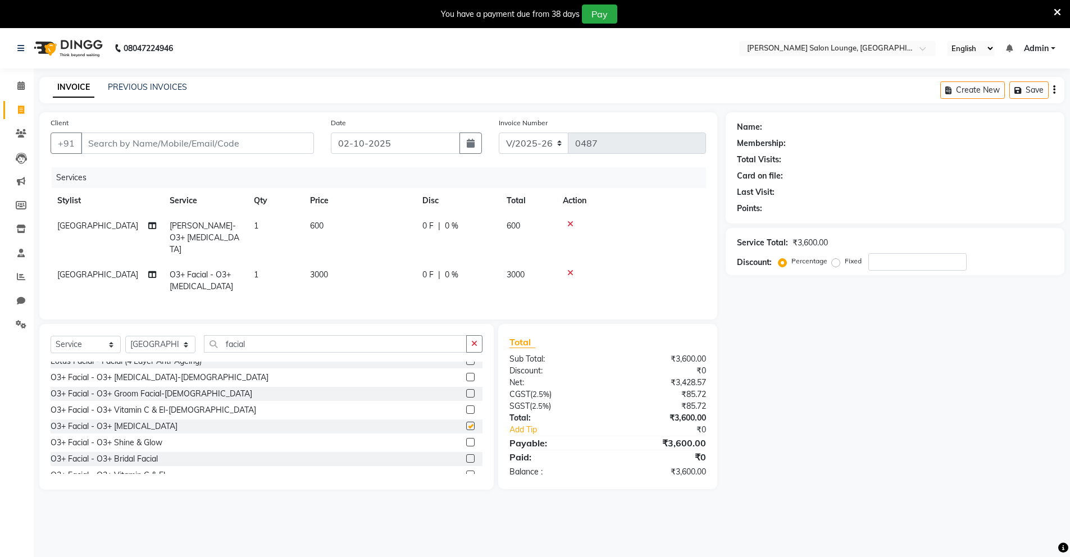
checkbox input "false"
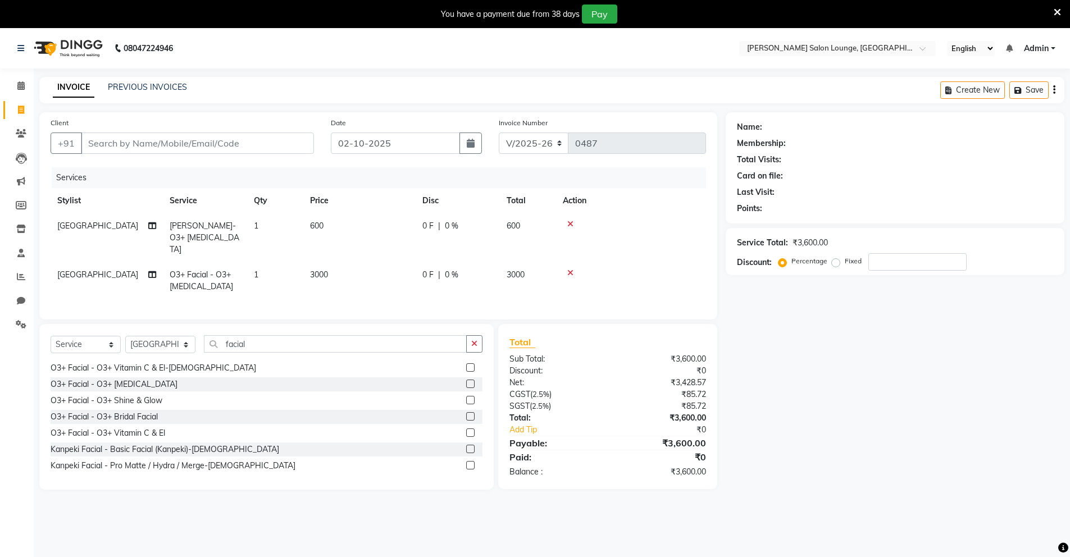
scroll to position [256, 0]
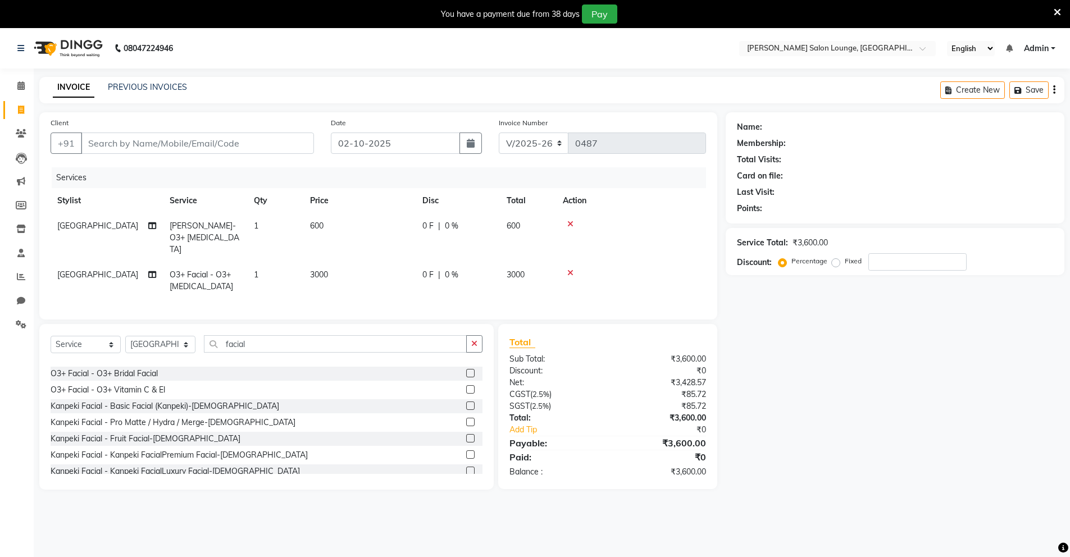
click at [466, 371] on label at bounding box center [470, 373] width 8 height 8
click at [466, 371] on input "checkbox" at bounding box center [469, 373] width 7 height 7
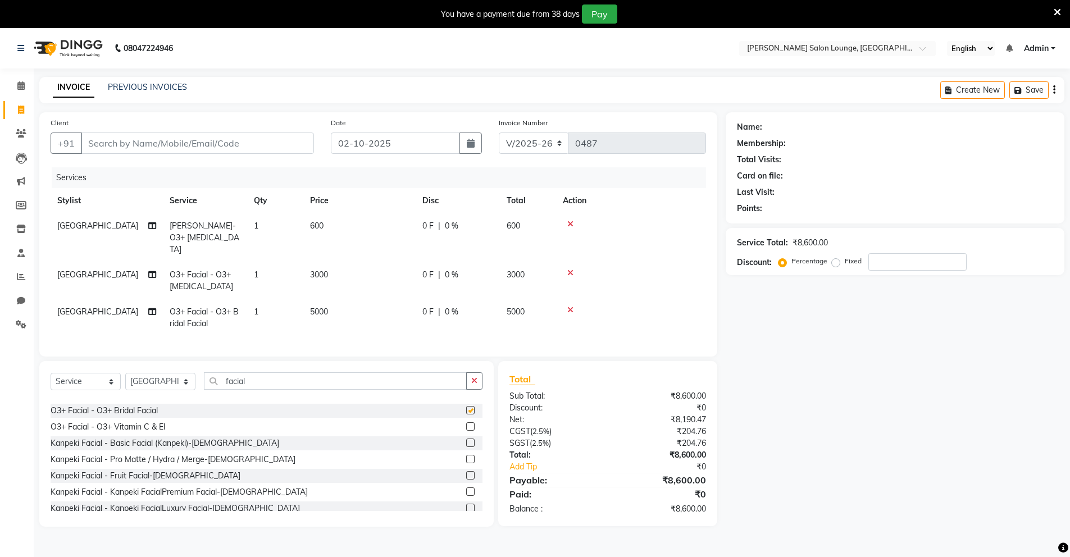
checkbox input "false"
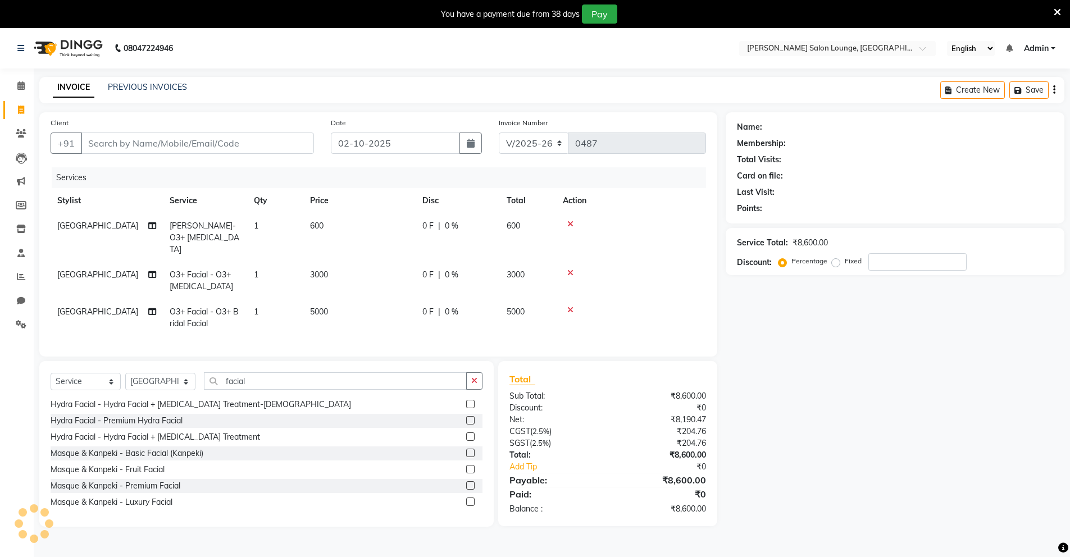
scroll to position [409, 0]
click at [466, 482] on label at bounding box center [470, 485] width 8 height 8
click at [466, 482] on input "checkbox" at bounding box center [469, 485] width 7 height 7
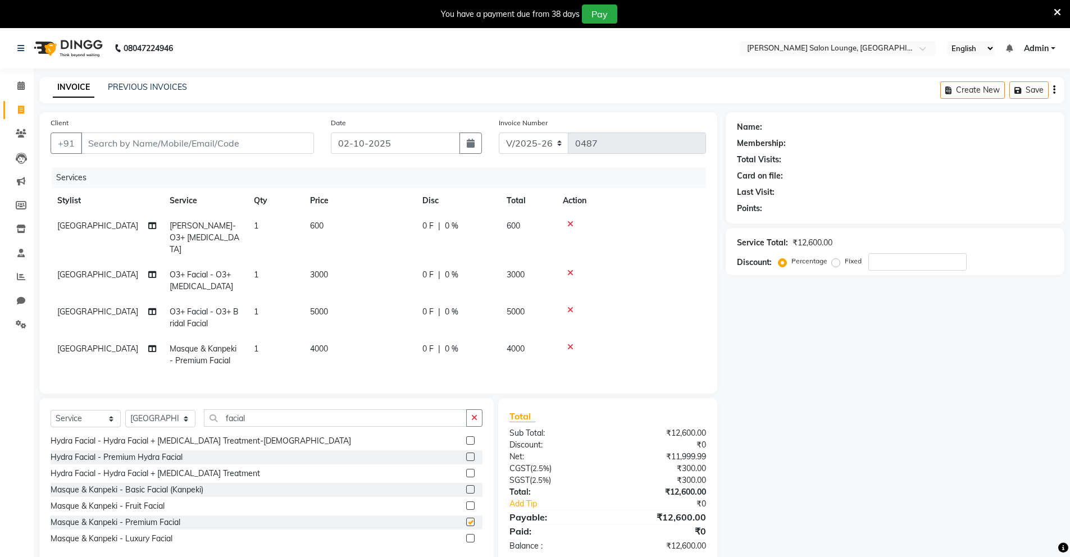
checkbox input "false"
click at [466, 534] on label at bounding box center [470, 538] width 8 height 8
click at [466, 535] on input "checkbox" at bounding box center [469, 538] width 7 height 7
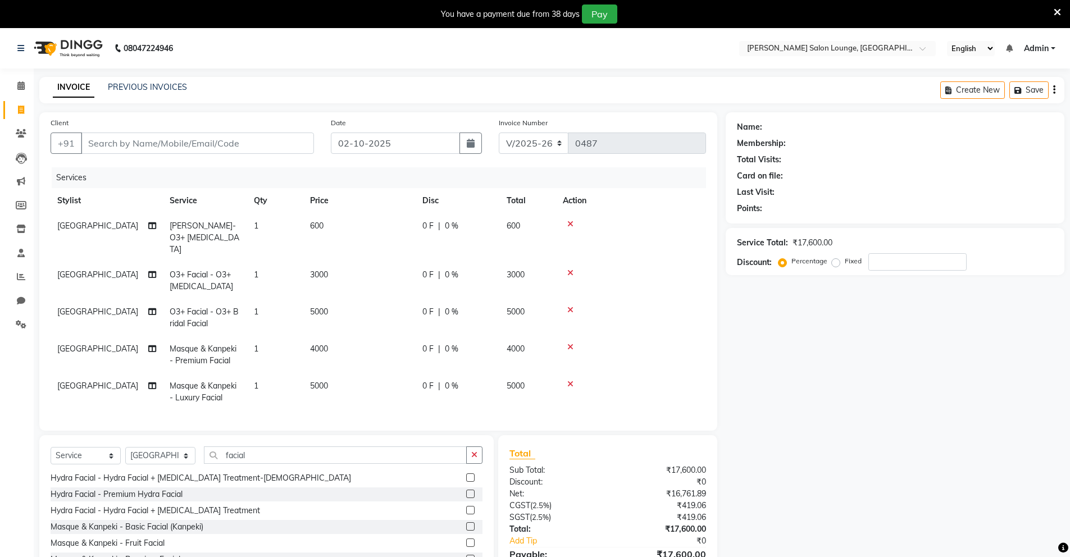
checkbox input "false"
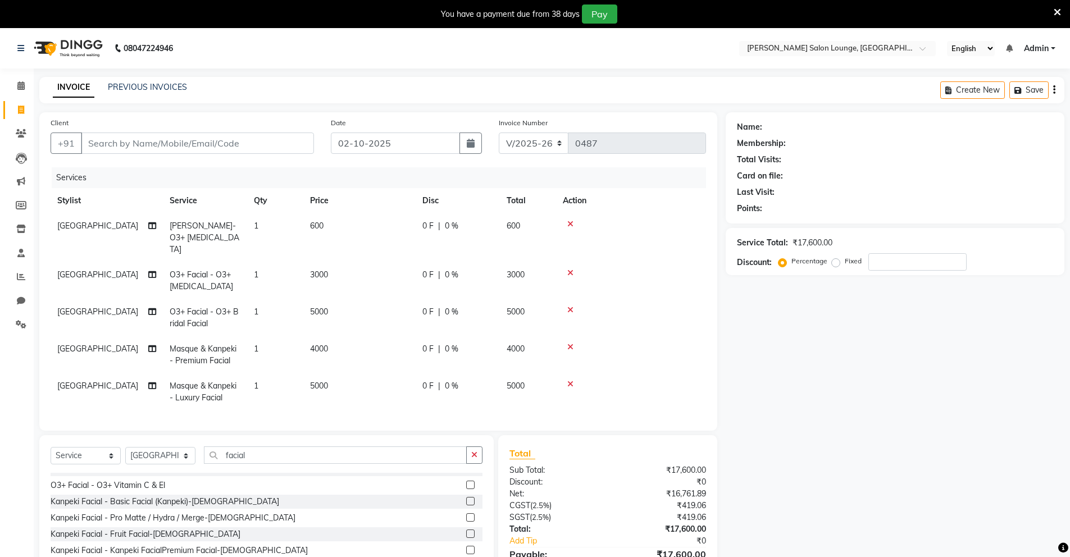
scroll to position [234, 0]
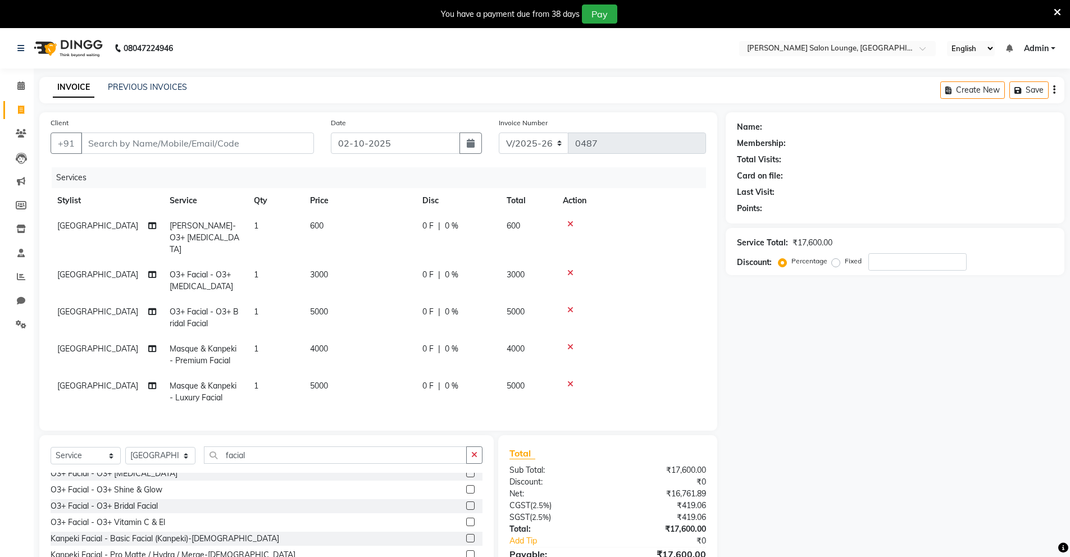
click at [466, 485] on label at bounding box center [470, 489] width 8 height 8
click at [466, 486] on input "checkbox" at bounding box center [469, 489] width 7 height 7
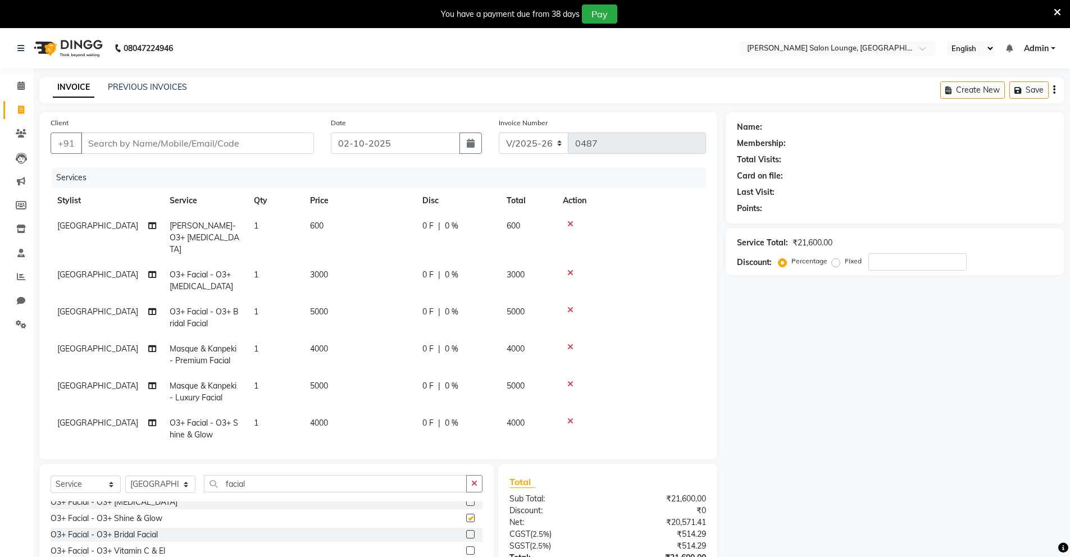
checkbox input "false"
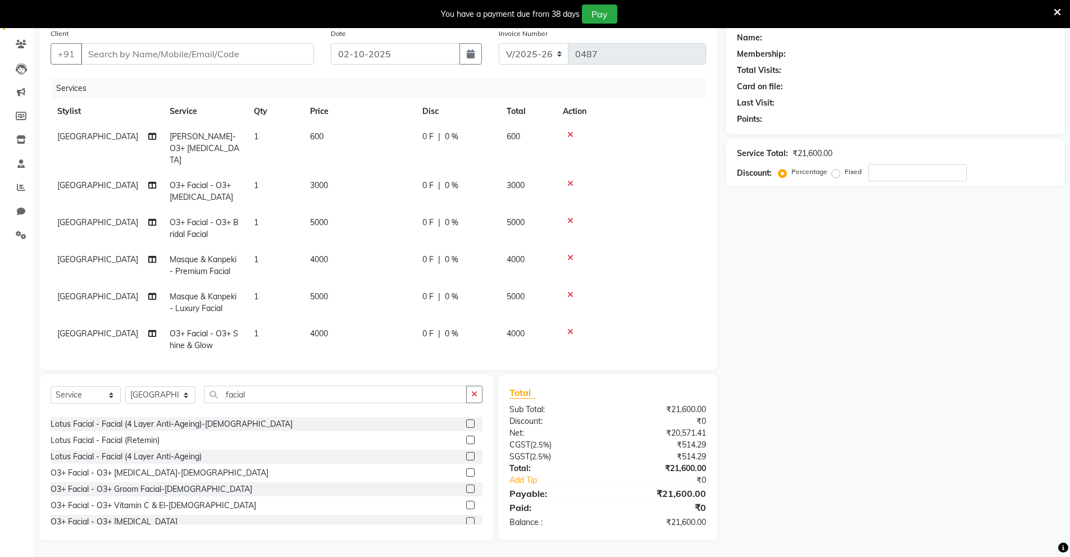
scroll to position [118, 0]
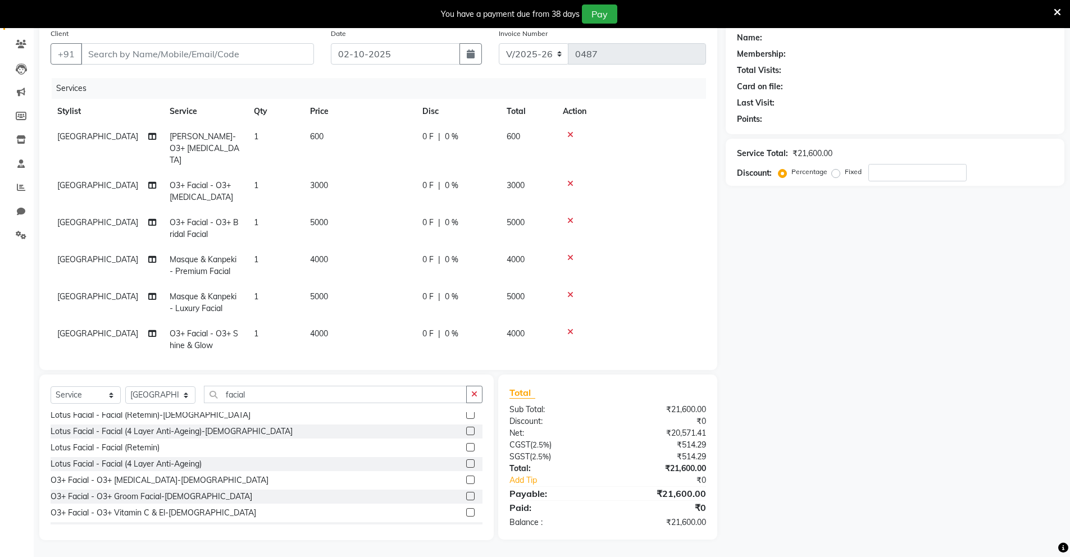
click at [466, 451] on label at bounding box center [470, 447] width 8 height 8
click at [466, 451] on input "checkbox" at bounding box center [469, 447] width 7 height 7
checkbox input "false"
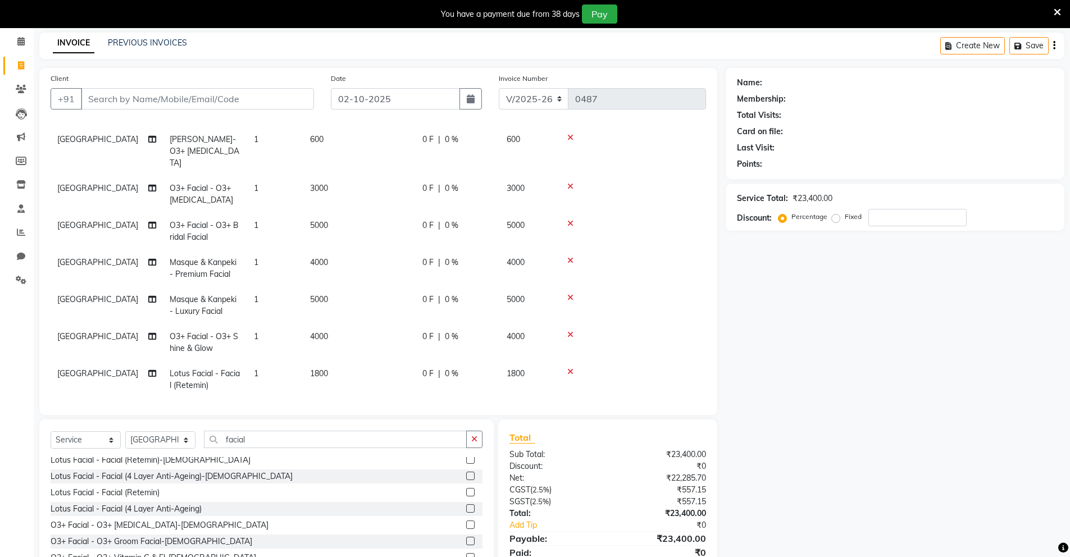
scroll to position [89, 0]
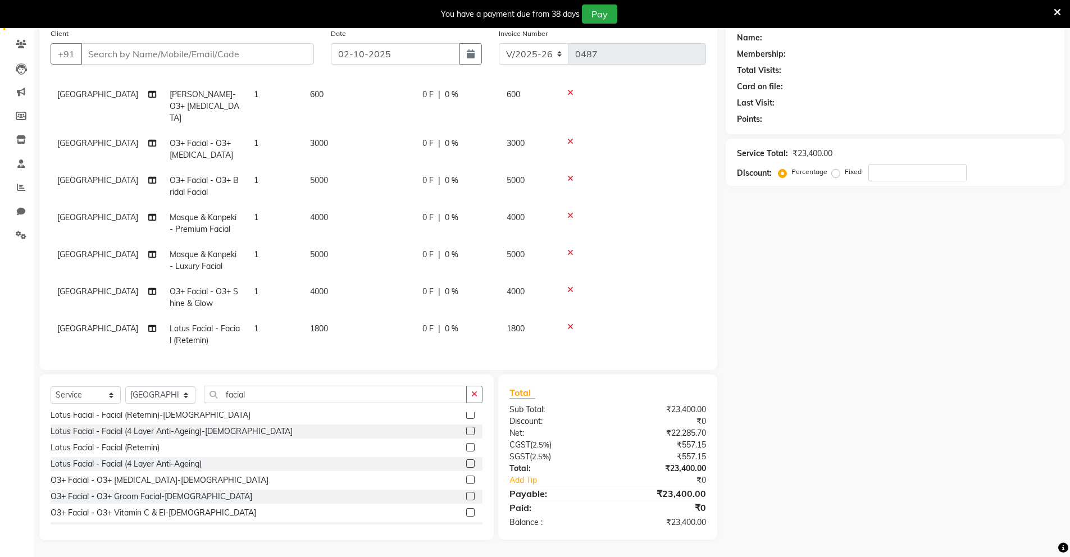
click at [570, 138] on icon at bounding box center [570, 142] width 6 height 8
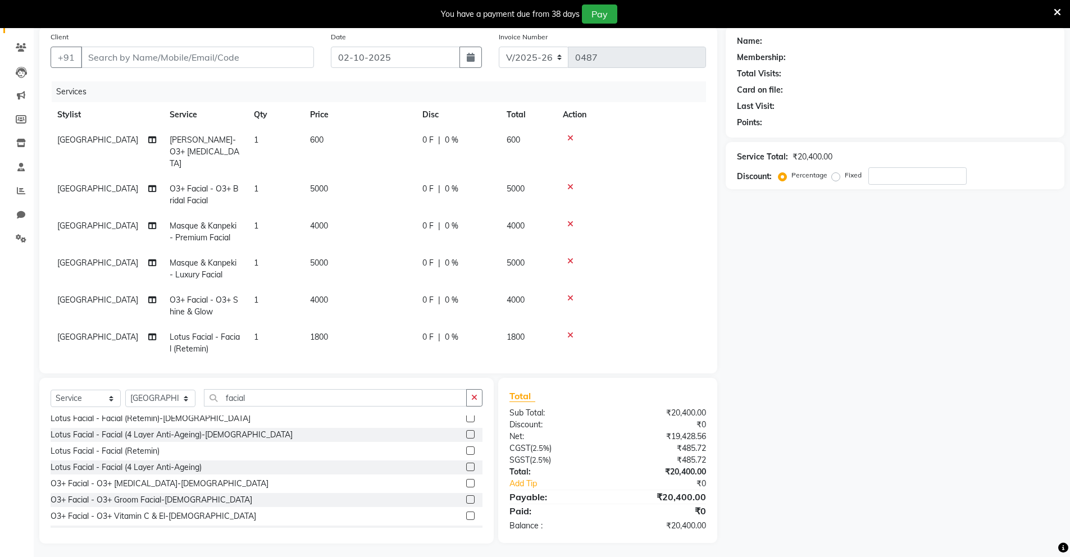
click at [570, 130] on td at bounding box center [631, 152] width 150 height 49
click at [570, 129] on td at bounding box center [631, 152] width 150 height 49
click at [572, 183] on icon at bounding box center [570, 187] width 6 height 8
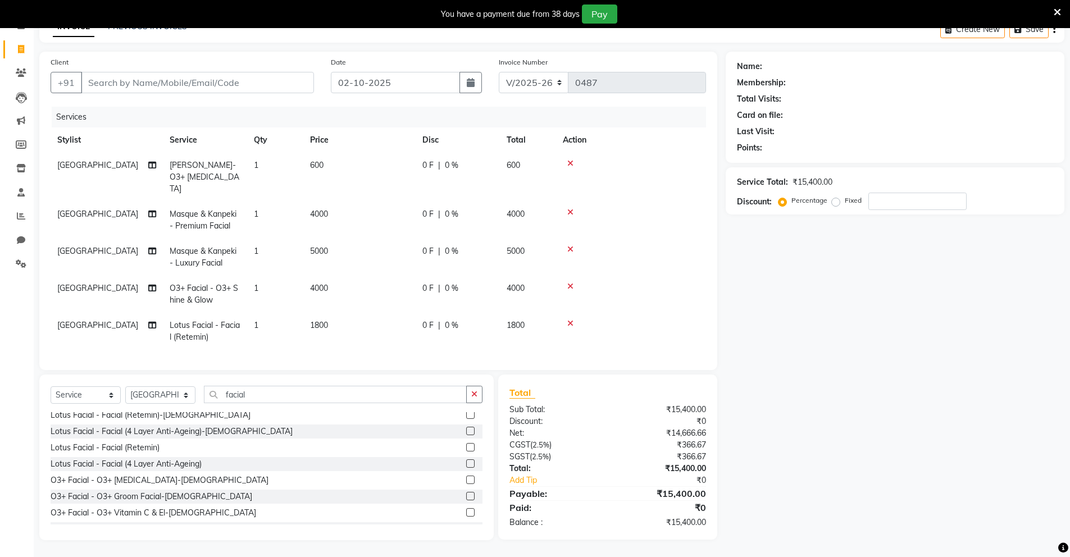
scroll to position [57, 0]
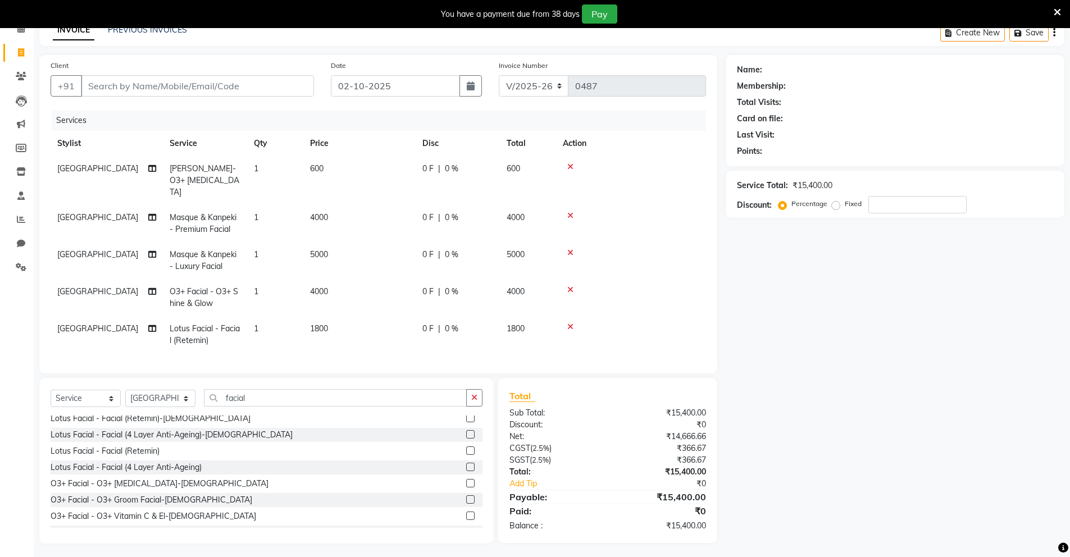
click at [572, 212] on icon at bounding box center [570, 216] width 6 height 8
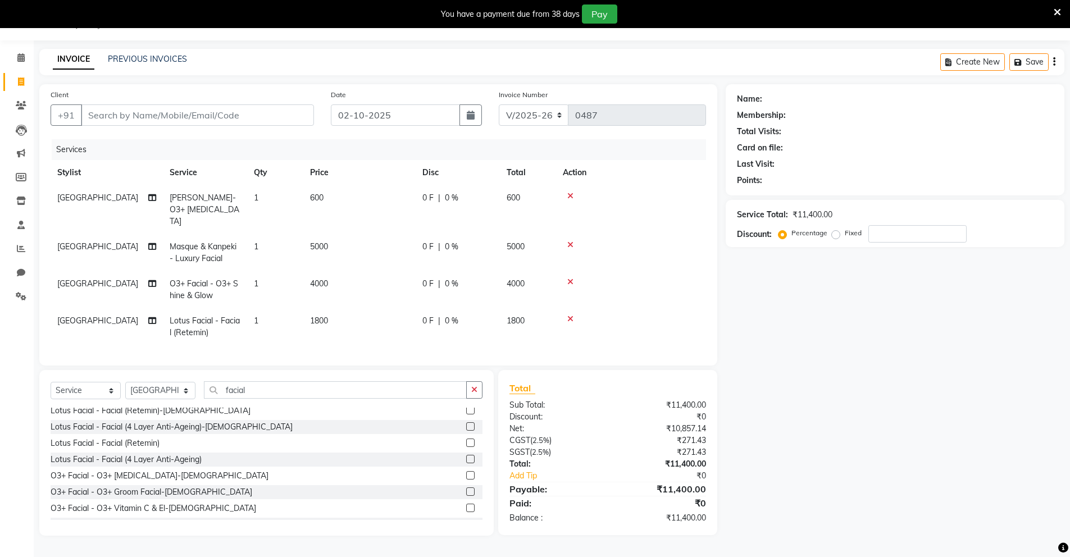
scroll to position [28, 0]
click at [571, 241] on icon at bounding box center [570, 245] width 6 height 8
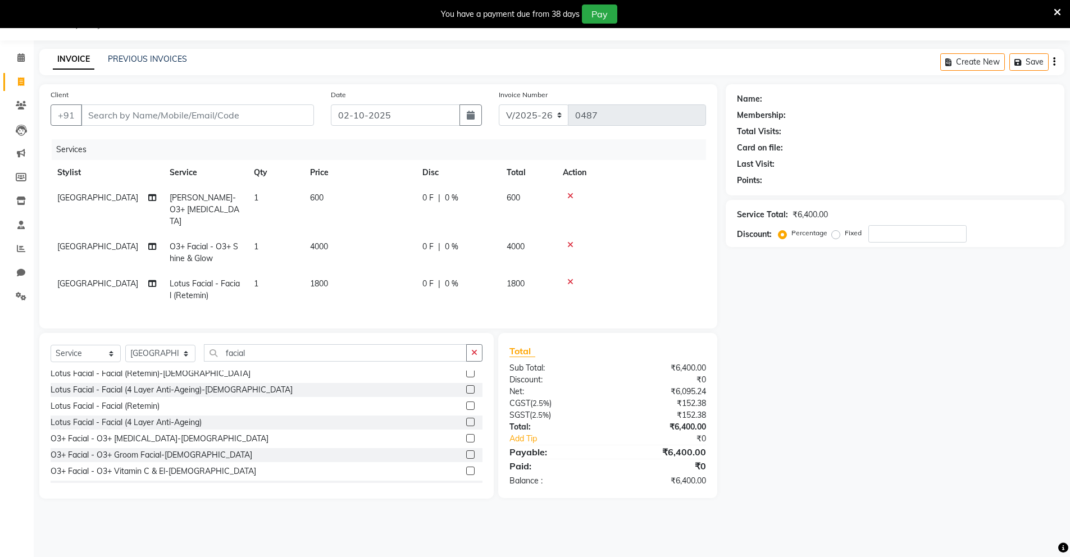
click at [570, 241] on icon at bounding box center [570, 245] width 6 height 8
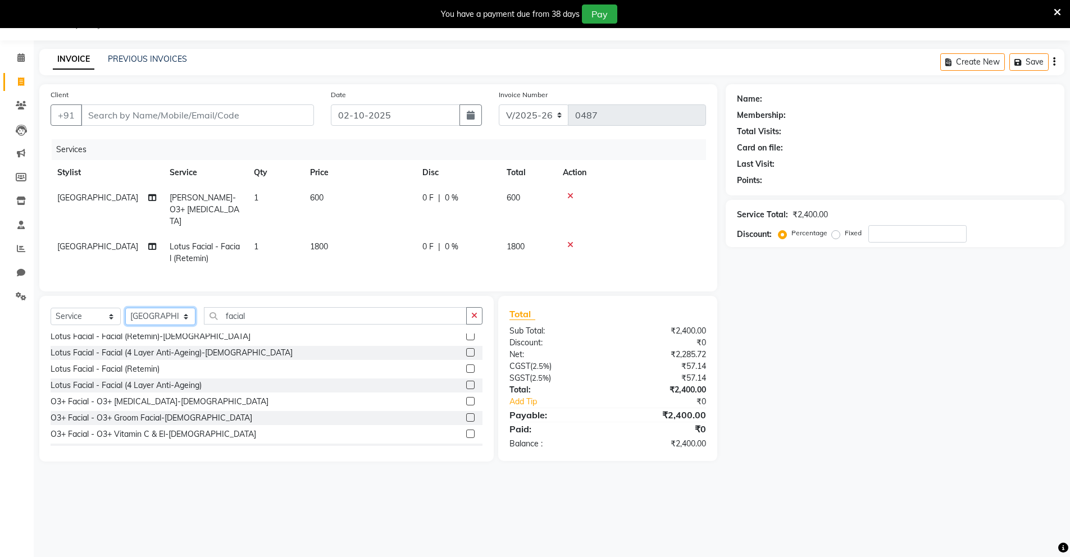
click at [176, 316] on select "Select Stylist [PERSON_NAME] Admin Ningma [PERSON_NAME] [PERSON_NAME][DATE]" at bounding box center [160, 316] width 70 height 17
click at [473, 312] on icon "button" at bounding box center [474, 316] width 6 height 8
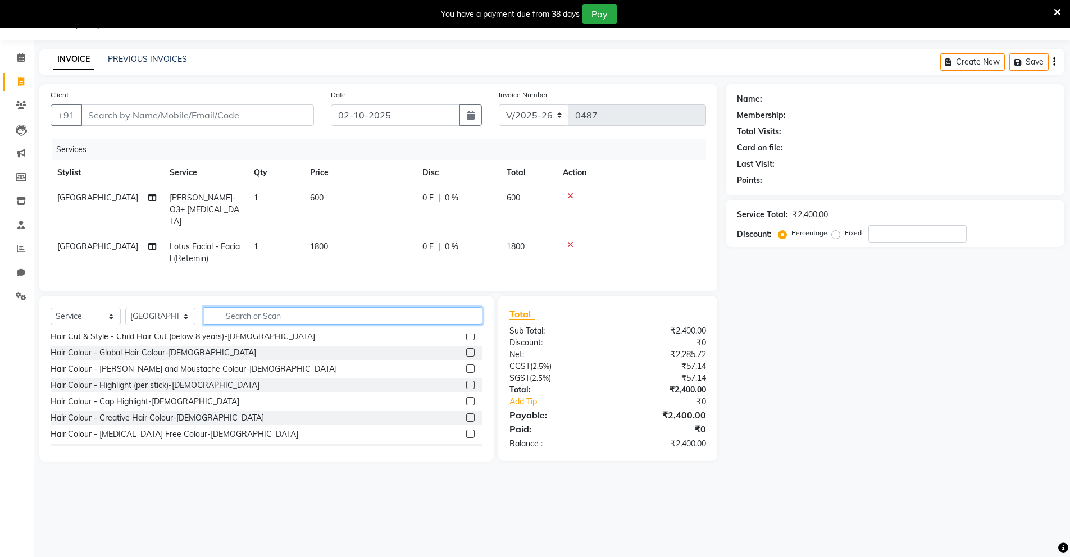
click at [424, 313] on input "text" at bounding box center [343, 315] width 279 height 17
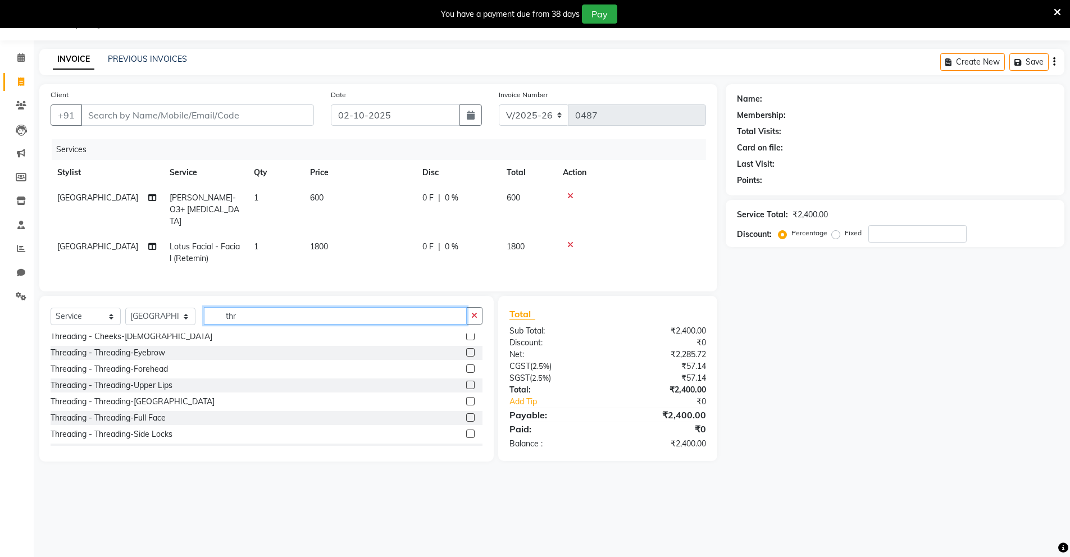
scroll to position [34, 0]
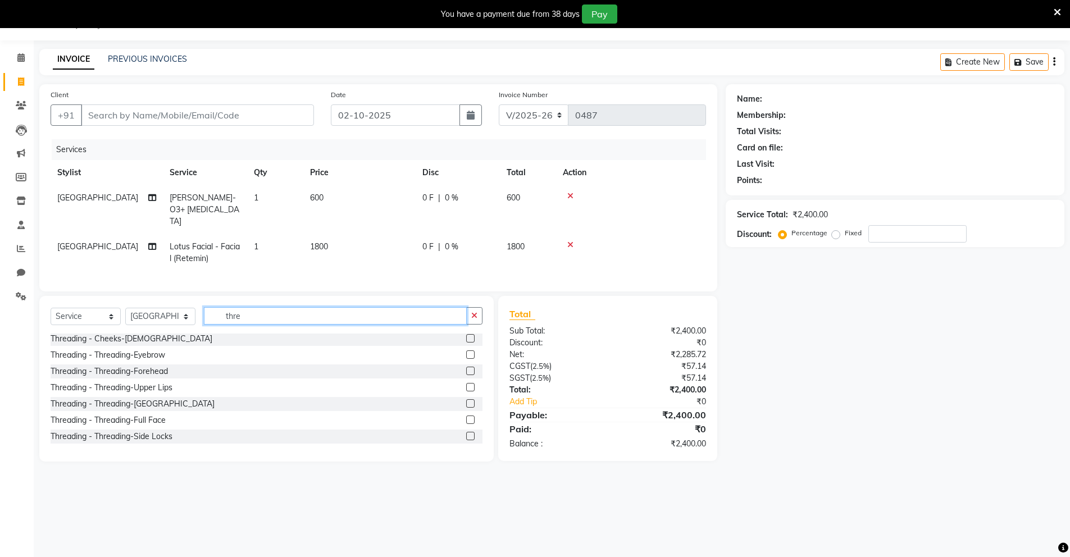
type input "thre"
click at [466, 353] on label at bounding box center [470, 355] width 8 height 8
click at [466, 353] on input "checkbox" at bounding box center [469, 355] width 7 height 7
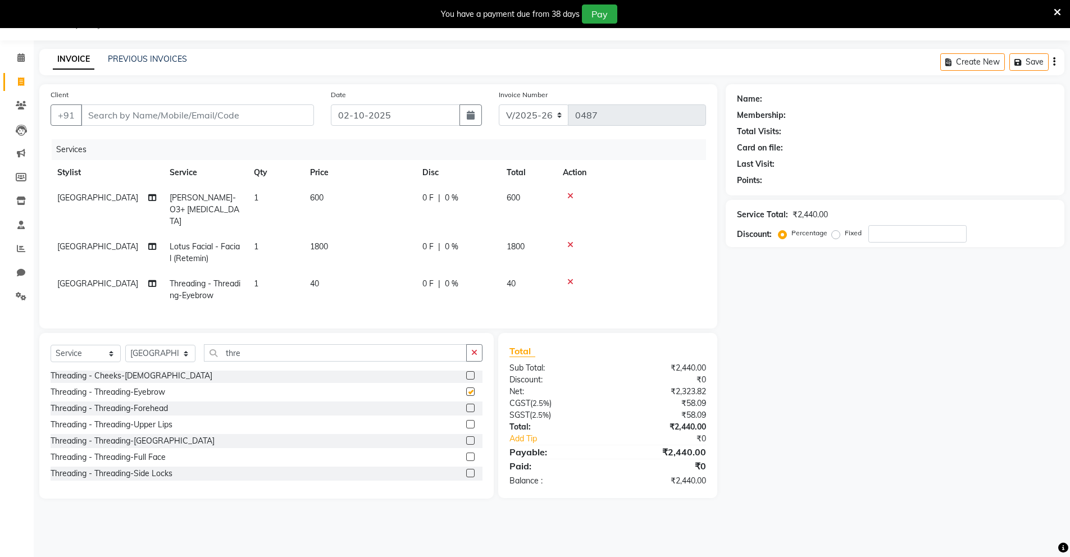
checkbox input "false"
click at [171, 349] on select "Select Stylist [PERSON_NAME] Admin Ningma [PERSON_NAME] [PERSON_NAME][DATE]" at bounding box center [160, 353] width 70 height 17
select select "89953"
click at [125, 345] on select "Select Stylist [PERSON_NAME] Admin Ningma [PERSON_NAME] [PERSON_NAME][DATE]" at bounding box center [160, 353] width 70 height 17
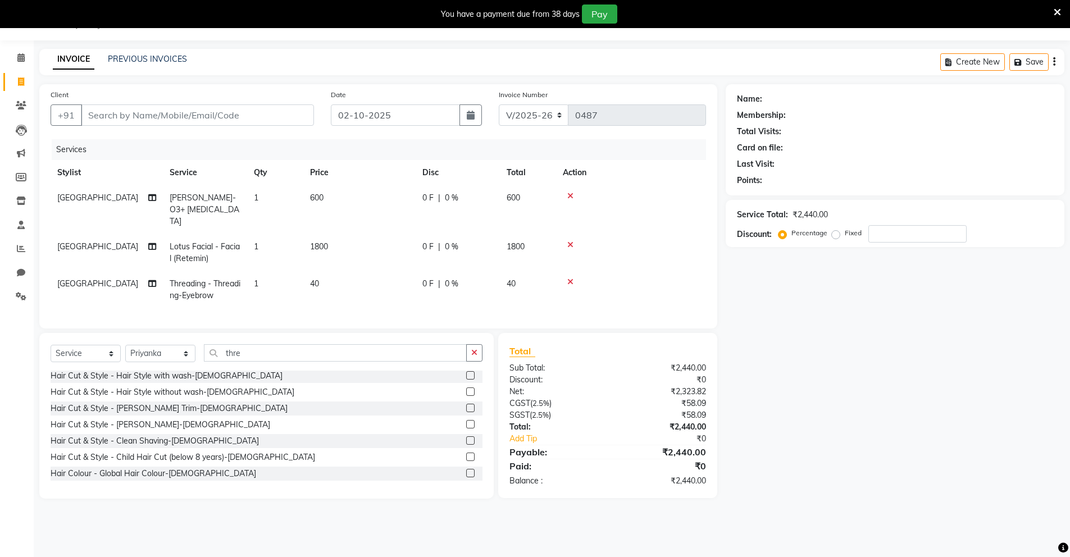
click at [484, 349] on div "Select Service Product Membership Package Voucher Prepaid Gift Card Select Styl…" at bounding box center [266, 416] width 454 height 166
click at [480, 353] on button "button" at bounding box center [474, 352] width 16 height 17
click at [437, 355] on input "text" at bounding box center [343, 352] width 279 height 17
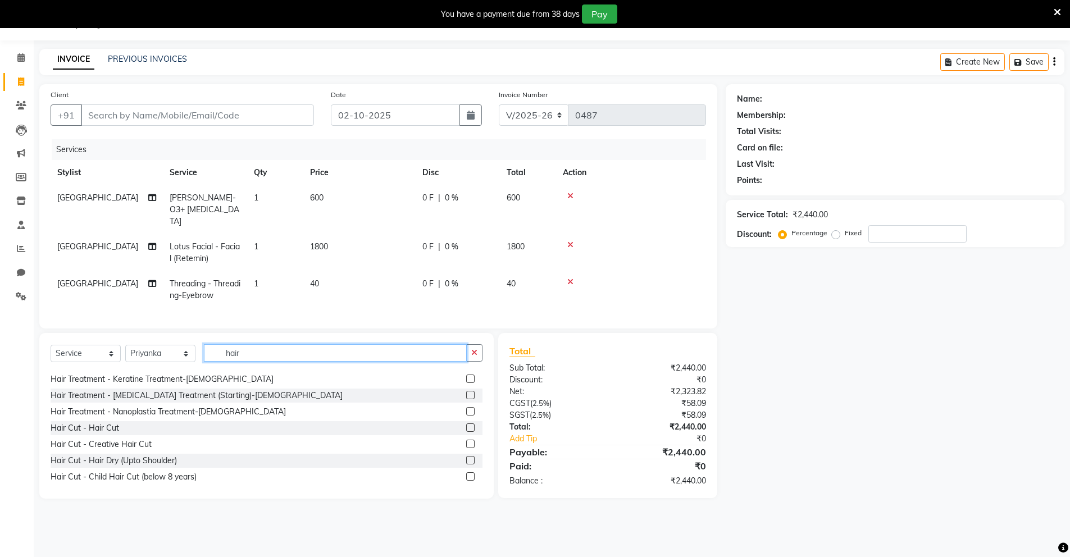
scroll to position [602, 0]
type input "hair"
click at [466, 422] on label at bounding box center [470, 426] width 8 height 8
click at [466, 424] on input "checkbox" at bounding box center [469, 427] width 7 height 7
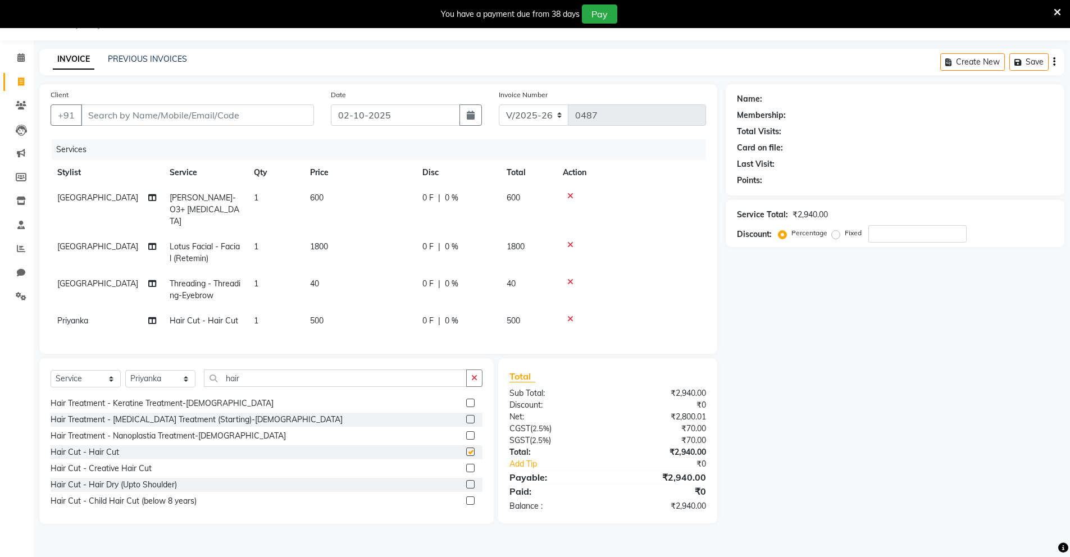
checkbox input "false"
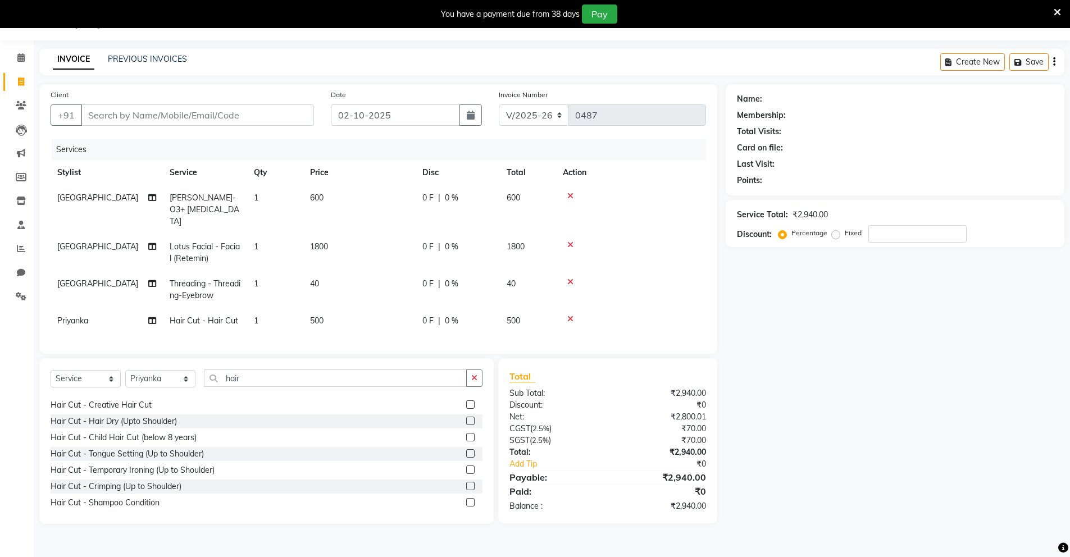
scroll to position [666, 0]
click at [475, 374] on icon "button" at bounding box center [474, 378] width 6 height 8
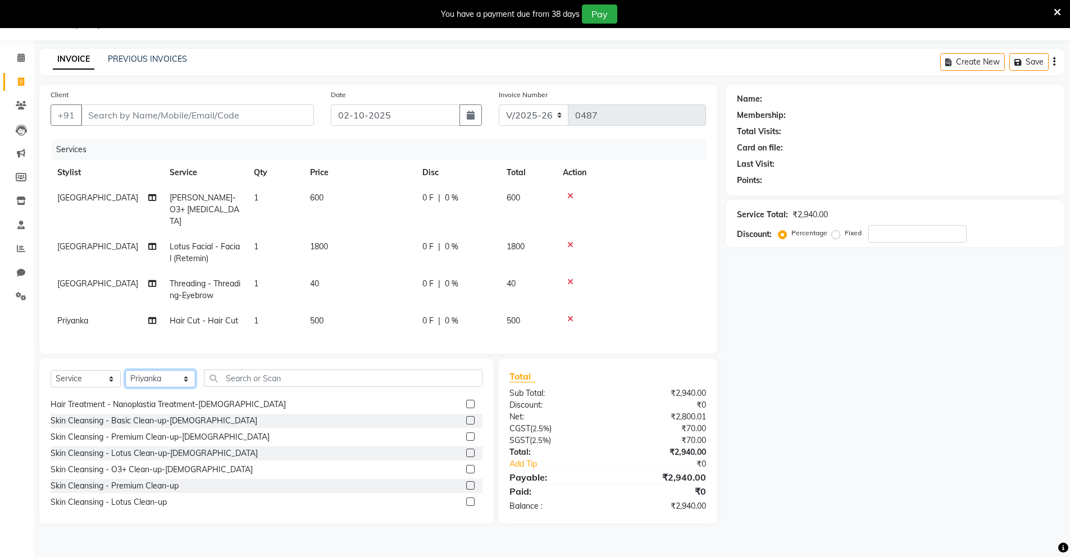
click at [175, 378] on select "Select Stylist [PERSON_NAME] Admin Ningma [PERSON_NAME] [PERSON_NAME][DATE]" at bounding box center [160, 378] width 70 height 17
select select "89949"
click at [125, 370] on select "Select Stylist [PERSON_NAME] Admin Ningma [PERSON_NAME] [PERSON_NAME][DATE]" at bounding box center [160, 378] width 70 height 17
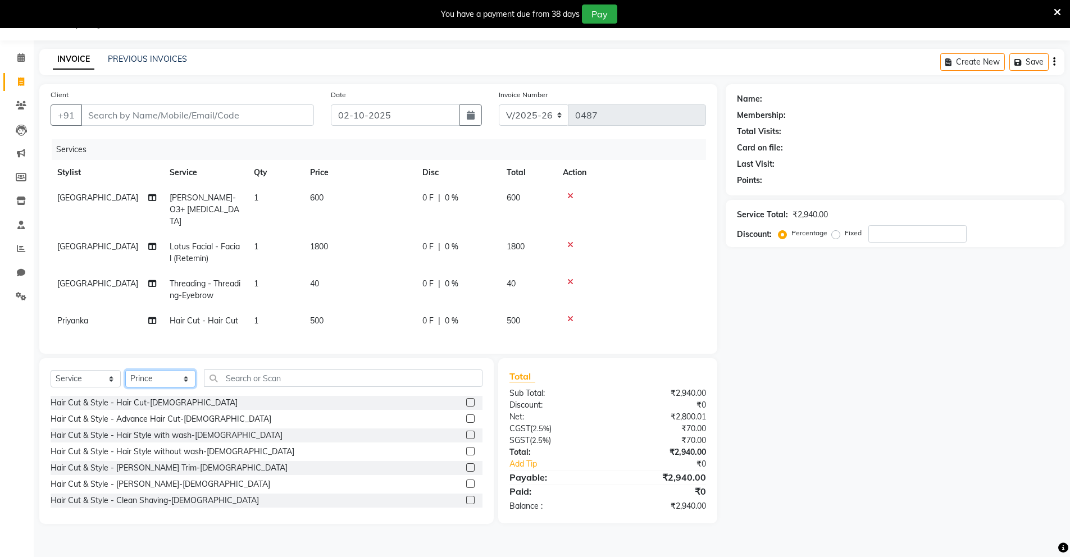
scroll to position [94, 0]
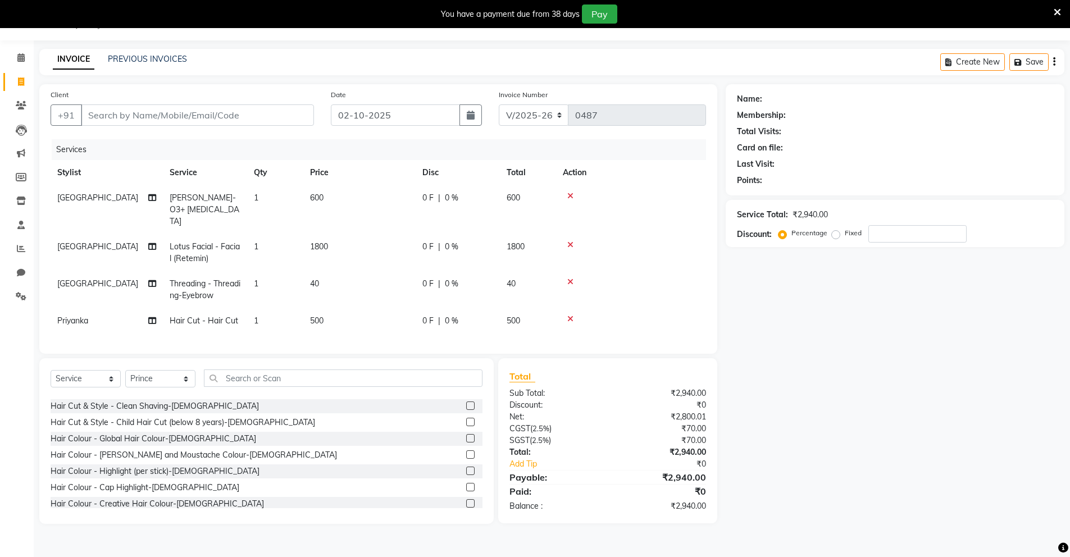
click at [466, 420] on label at bounding box center [470, 422] width 8 height 8
click at [466, 420] on input "checkbox" at bounding box center [469, 422] width 7 height 7
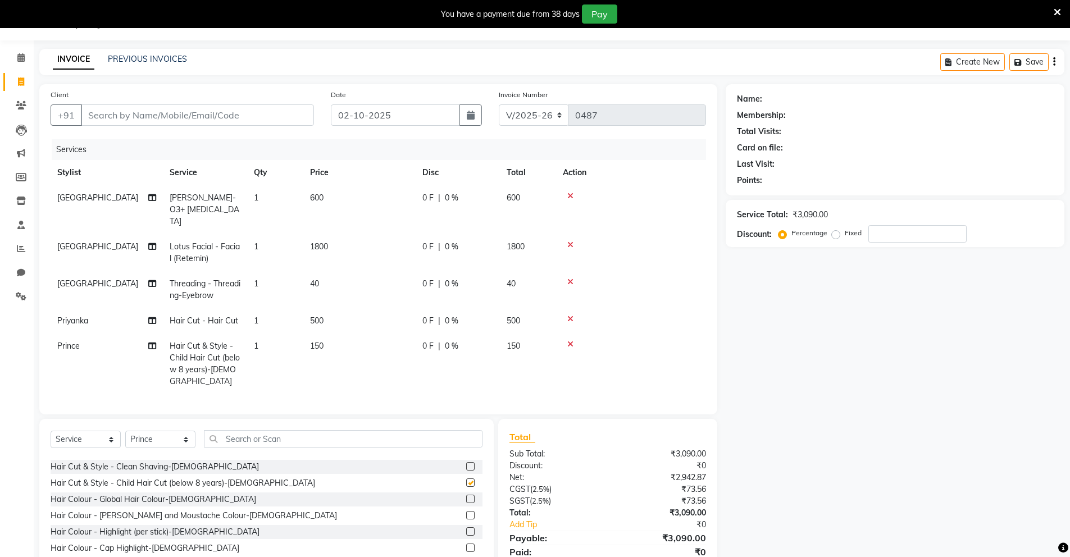
checkbox input "false"
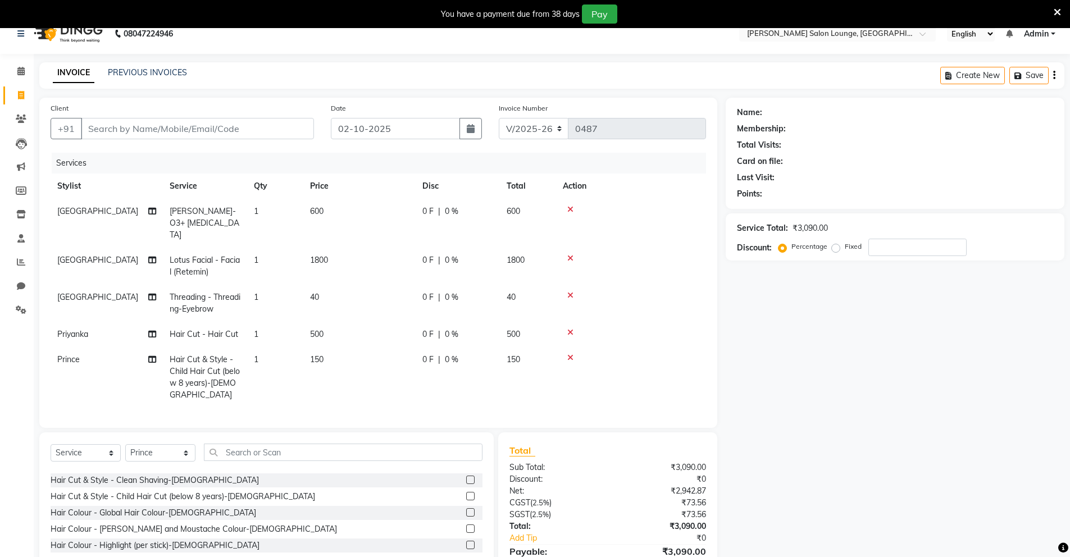
scroll to position [14, 0]
click at [319, 256] on span "1800" at bounding box center [319, 261] width 18 height 10
select select "89952"
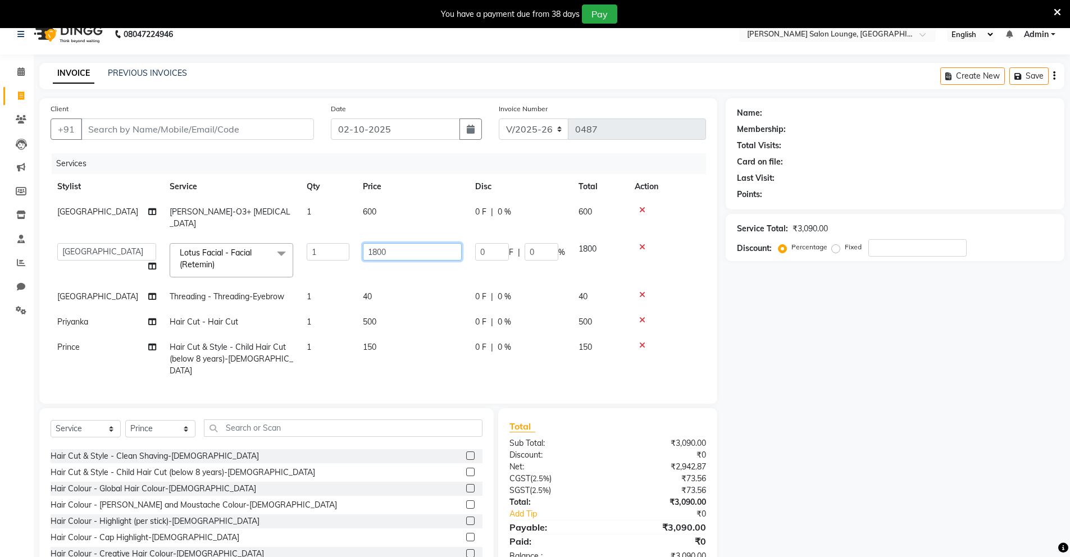
click at [378, 243] on input "1800" at bounding box center [412, 251] width 99 height 17
type input "1500"
click at [166, 134] on input "Client" at bounding box center [197, 129] width 233 height 21
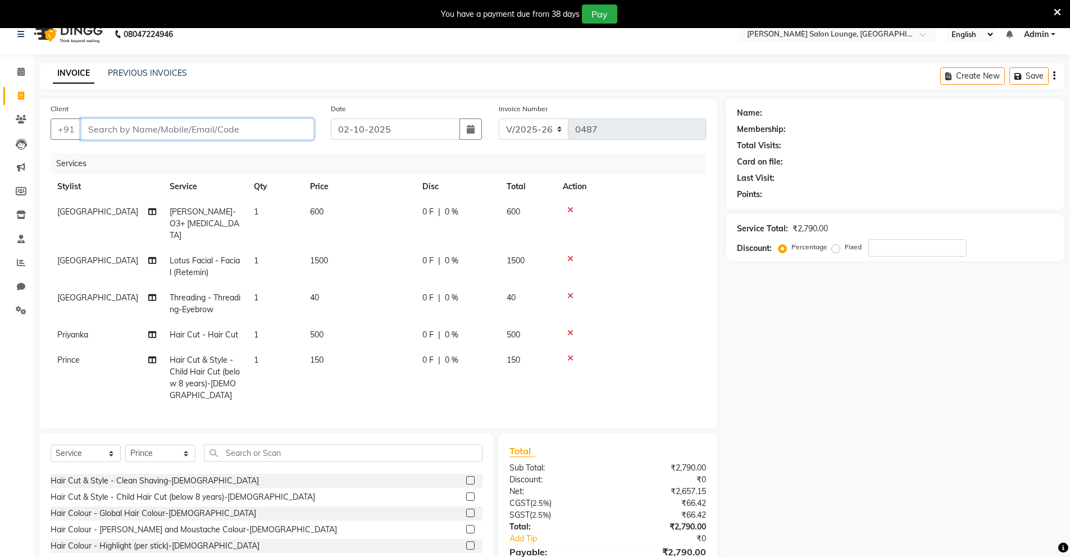
type input "9"
type input "0"
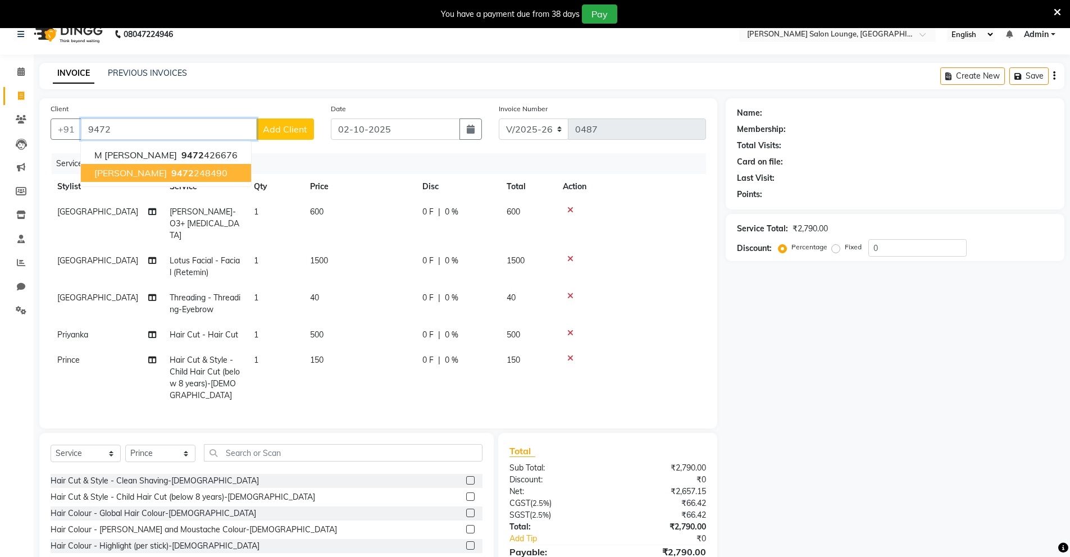
click at [133, 174] on span "[PERSON_NAME]" at bounding box center [130, 172] width 72 height 11
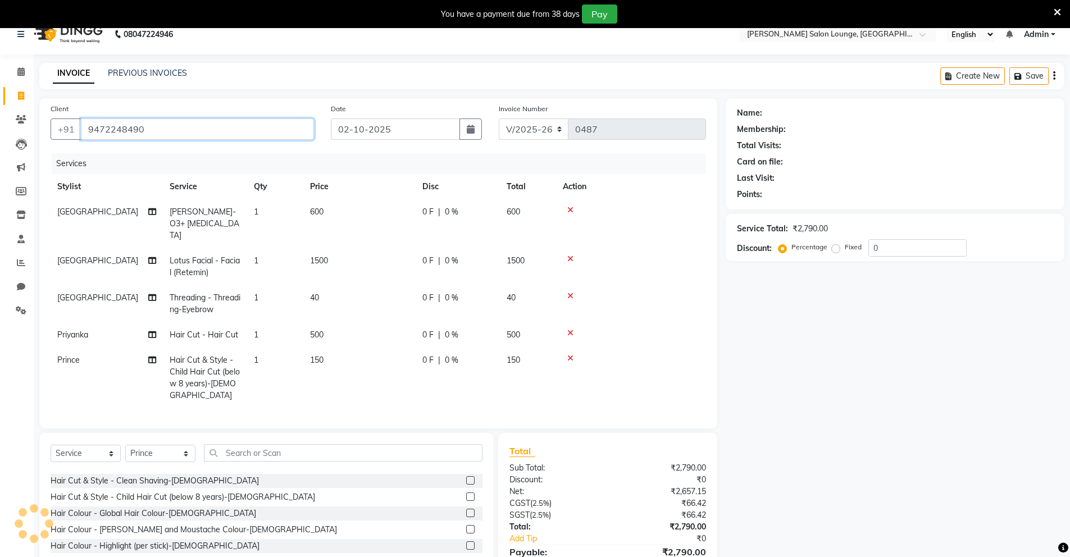
type input "9472248490"
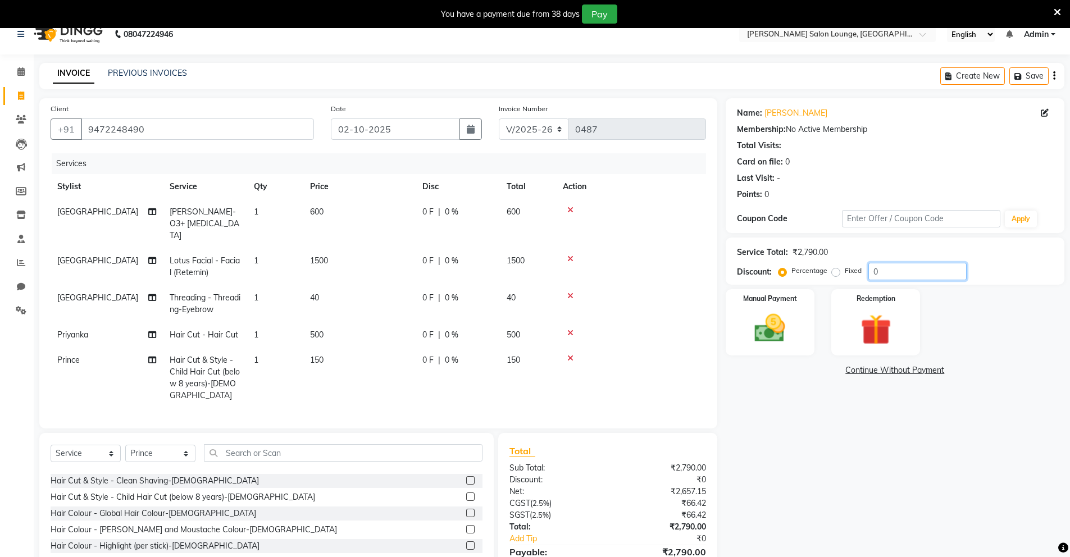
click at [876, 271] on input "0" at bounding box center [917, 271] width 98 height 17
type input "30"
click at [825, 462] on div "Name: [PERSON_NAME] Membership: No Active Membership Total Visits: Card on file…" at bounding box center [899, 348] width 347 height 501
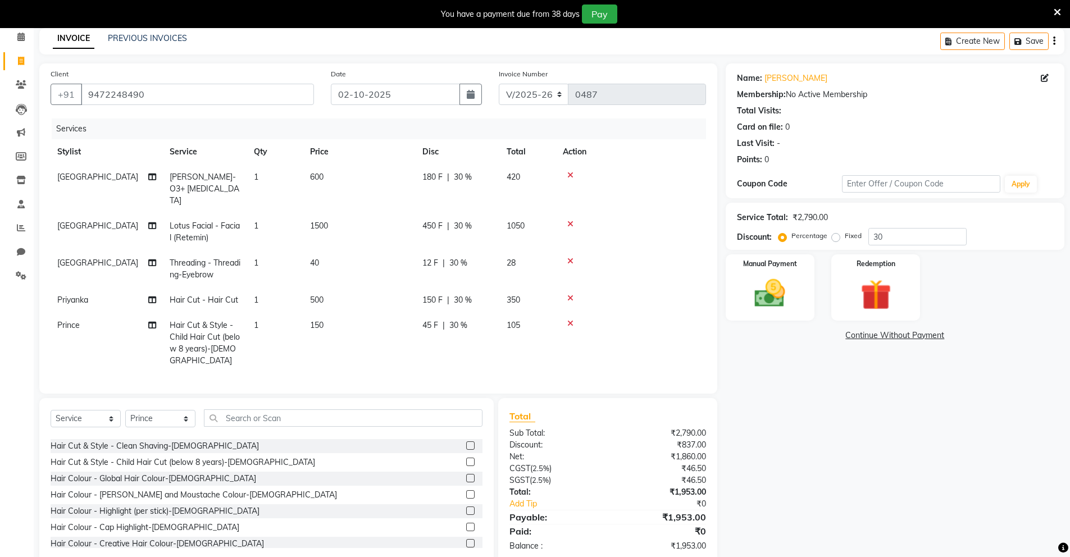
scroll to position [57, 0]
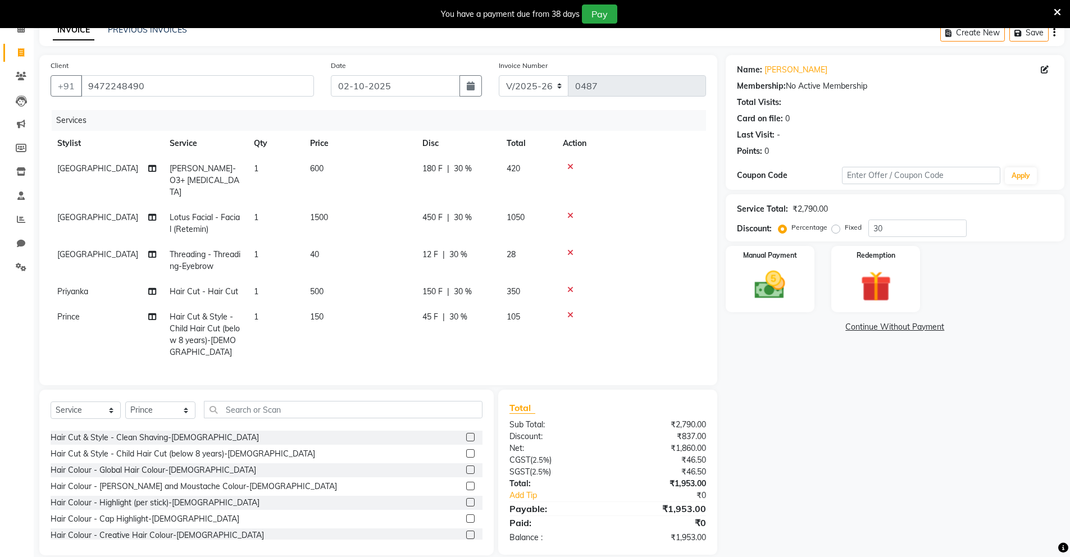
drag, startPoint x: 670, startPoint y: 525, endPoint x: 753, endPoint y: 523, distance: 83.2
click at [753, 523] on div "Client [PHONE_NUMBER] Date [DATE] Invoice Number V/2025 V/[PHONE_NUMBER] Servic…" at bounding box center [552, 305] width 1042 height 501
click at [770, 509] on div "Name: [PERSON_NAME] Membership: No Active Membership Total Visits: Card on file…" at bounding box center [899, 305] width 347 height 501
click at [750, 289] on img at bounding box center [770, 285] width 52 height 37
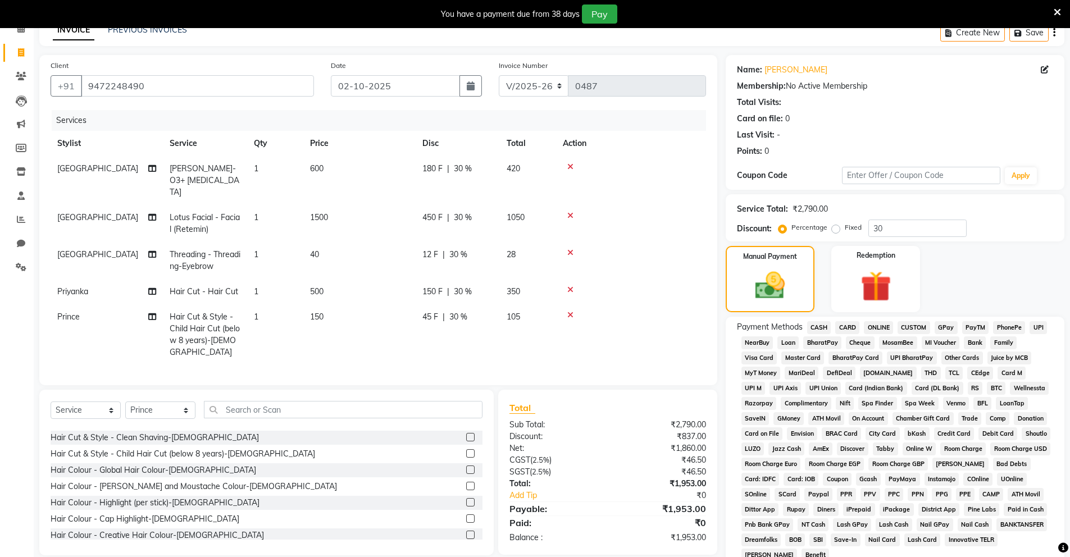
click at [1038, 326] on span "UPI" at bounding box center [1038, 327] width 17 height 13
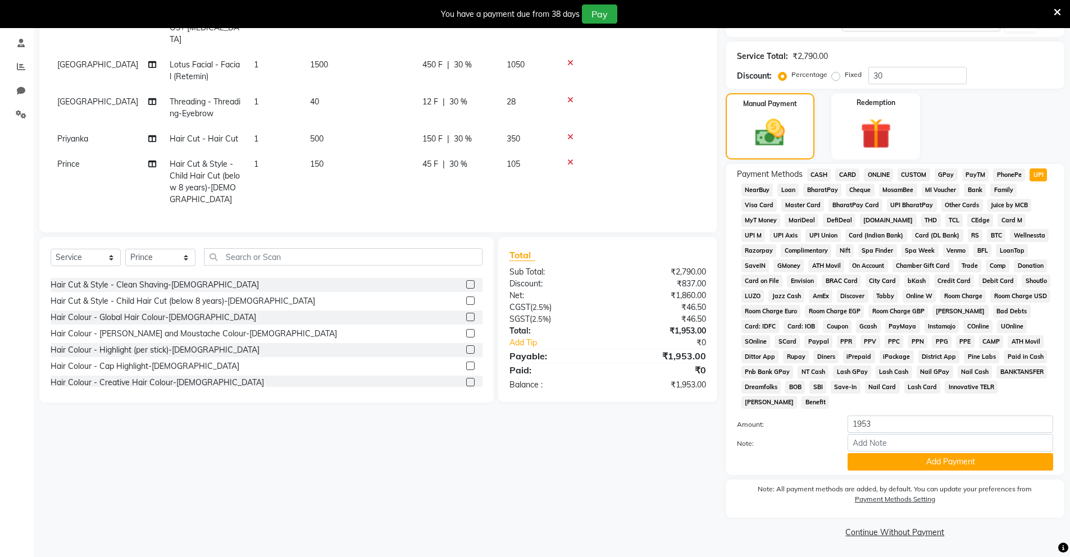
scroll to position [211, 0]
click at [1060, 11] on icon at bounding box center [1057, 12] width 7 height 10
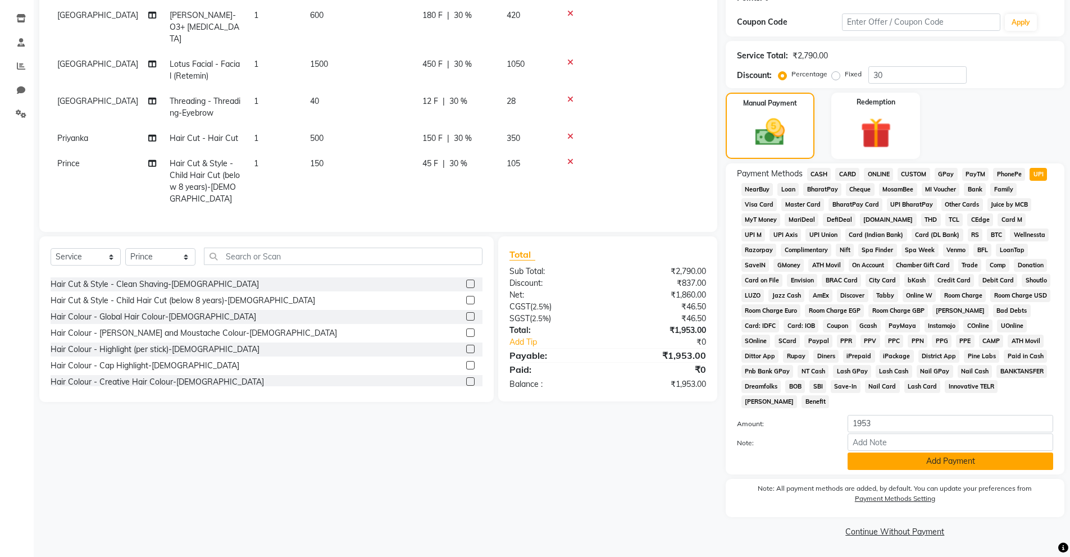
click at [952, 460] on button "Add Payment" at bounding box center [951, 461] width 206 height 17
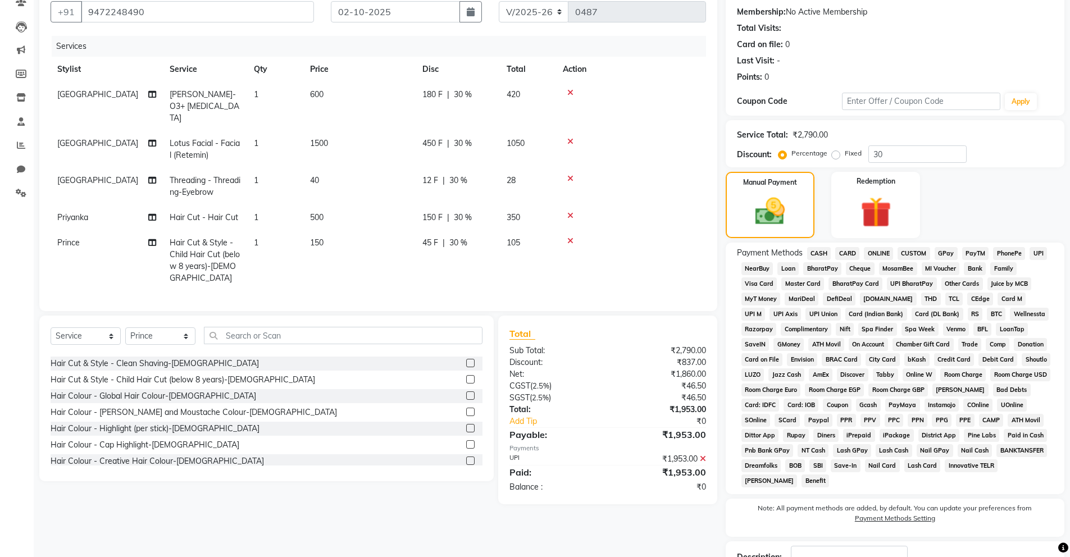
scroll to position [187, 0]
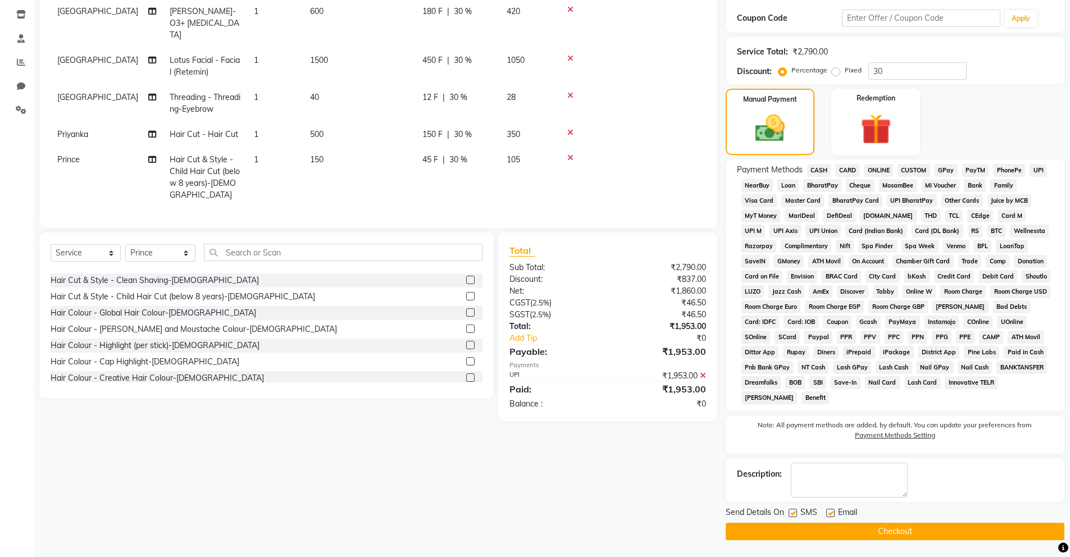
click at [893, 524] on button "Checkout" at bounding box center [895, 531] width 339 height 17
